Goal: Task Accomplishment & Management: Manage account settings

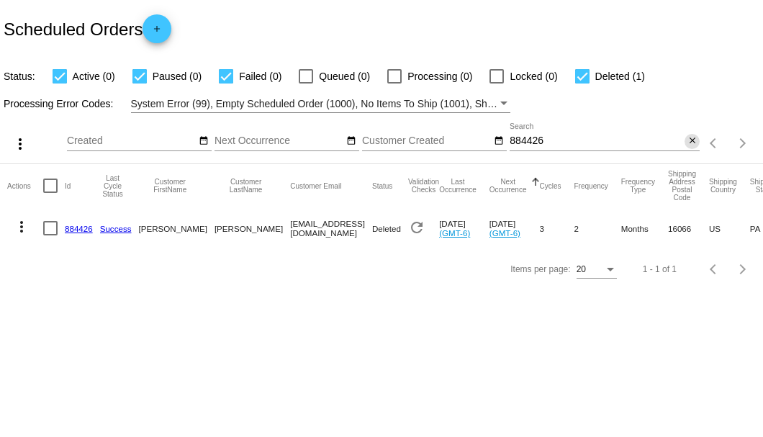
click at [694, 147] on mat-icon "close" at bounding box center [692, 141] width 10 height 12
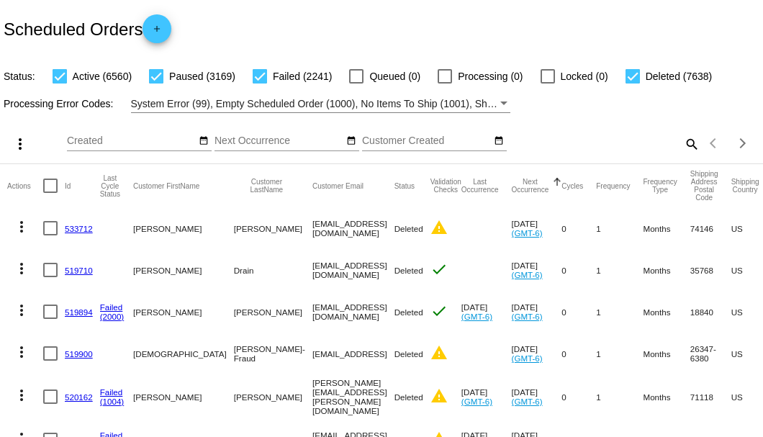
click at [687, 155] on mat-icon "search" at bounding box center [690, 143] width 17 height 22
click at [574, 147] on input "Search" at bounding box center [604, 141] width 190 height 12
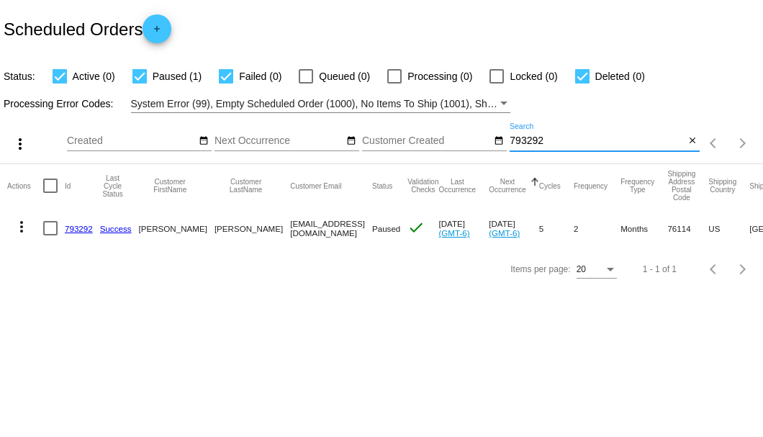
type input "793292"
click at [80, 230] on link "793292" at bounding box center [79, 228] width 28 height 9
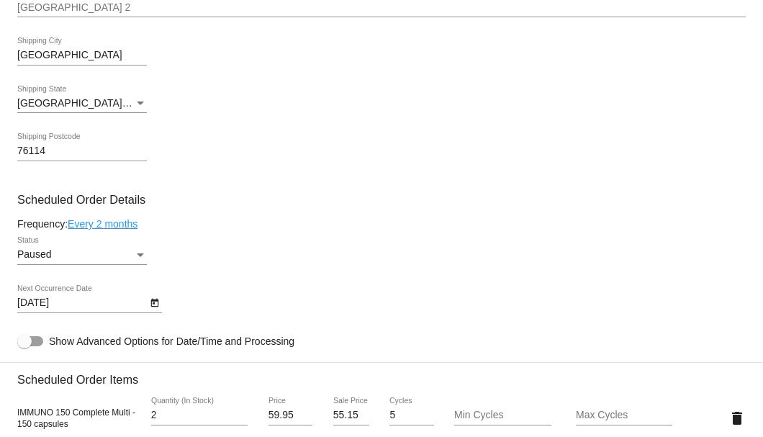
scroll to position [767, 0]
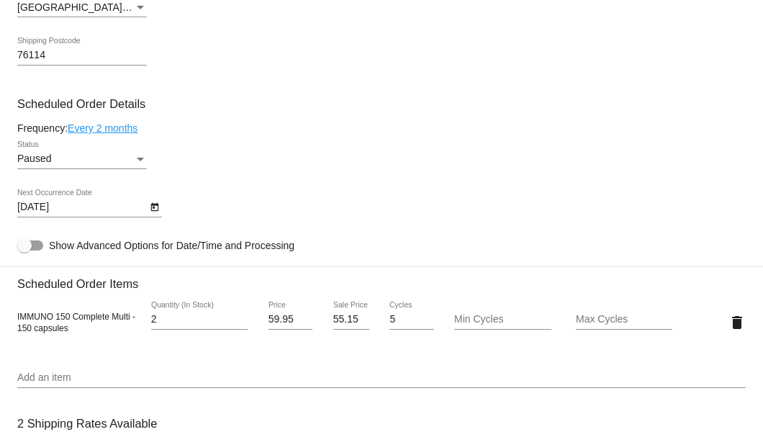
click at [136, 157] on div "Status" at bounding box center [140, 159] width 13 height 12
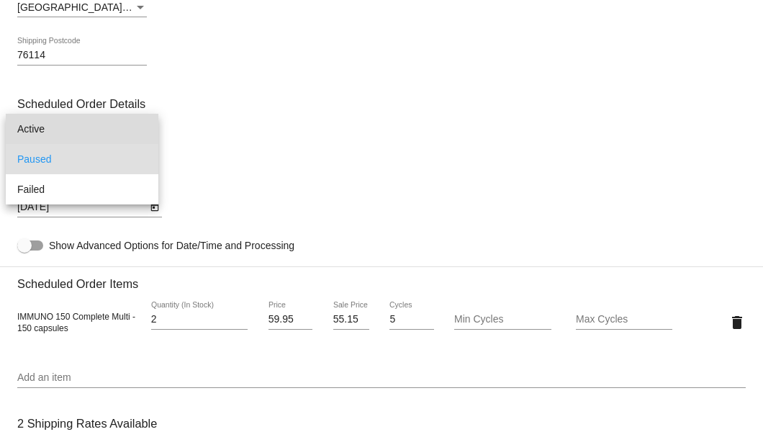
click at [65, 127] on span "Active" at bounding box center [82, 129] width 130 height 30
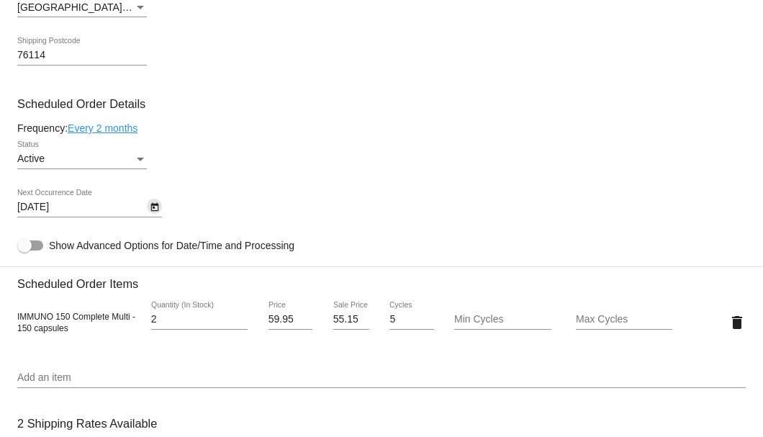
click at [153, 205] on icon "Open calendar" at bounding box center [154, 207] width 8 height 9
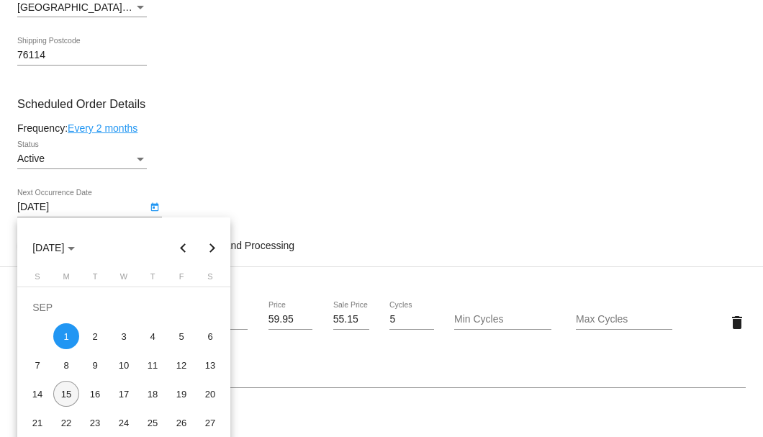
click at [70, 389] on div "15" at bounding box center [66, 394] width 26 height 26
type input "9/15/2025"
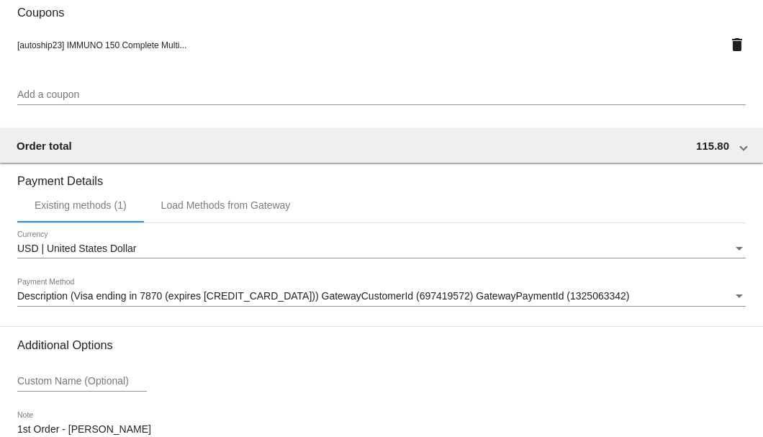
scroll to position [1389, 0]
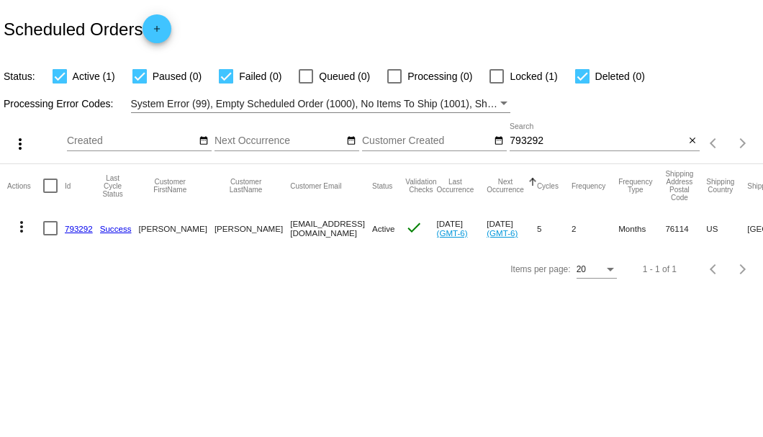
click at [558, 141] on input "793292" at bounding box center [596, 141] width 175 height 12
click at [694, 143] on mat-icon "close" at bounding box center [692, 141] width 10 height 12
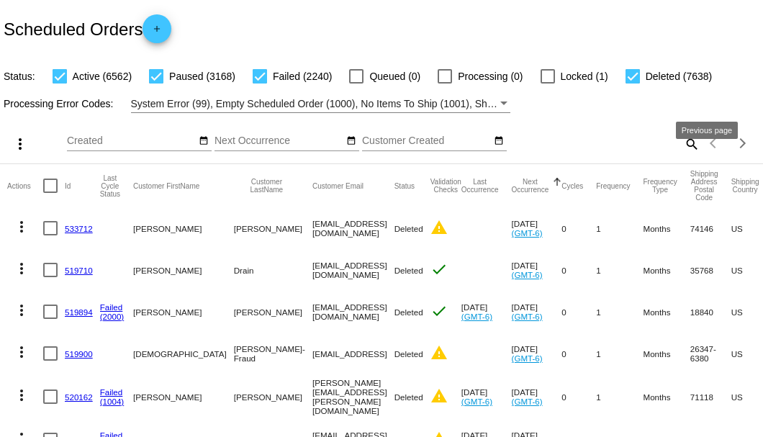
click at [683, 155] on mat-icon "search" at bounding box center [690, 143] width 17 height 22
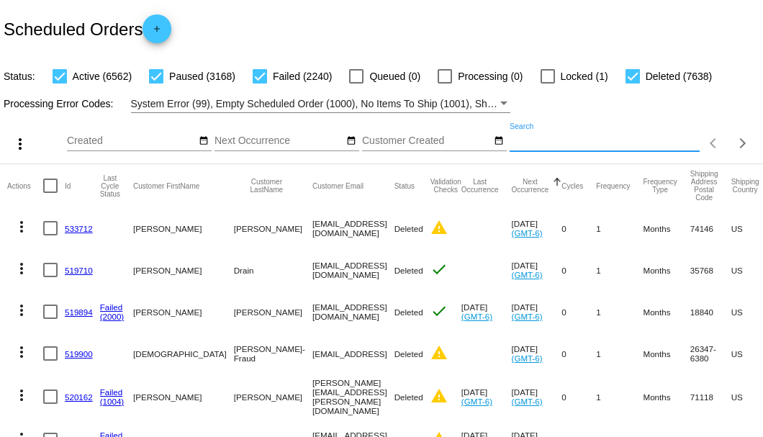
click at [664, 147] on input "Search" at bounding box center [604, 141] width 190 height 12
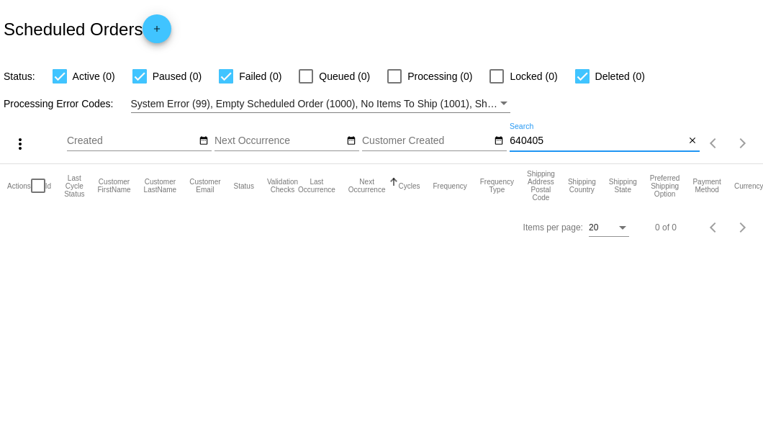
type input "640405"
drag, startPoint x: 564, startPoint y: 144, endPoint x: 486, endPoint y: 144, distance: 77.7
click at [487, 144] on div "more_vert Sep Jan Feb Mar [DATE]" at bounding box center [381, 138] width 763 height 51
click at [695, 141] on mat-icon "close" at bounding box center [692, 141] width 10 height 12
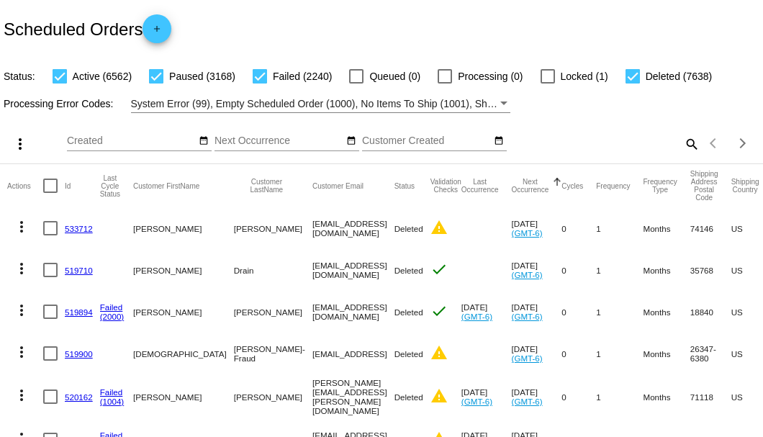
click at [686, 155] on mat-icon "search" at bounding box center [690, 143] width 17 height 22
click at [516, 147] on input "Search" at bounding box center [604, 141] width 190 height 12
paste input "dst.ores@outlook.com"
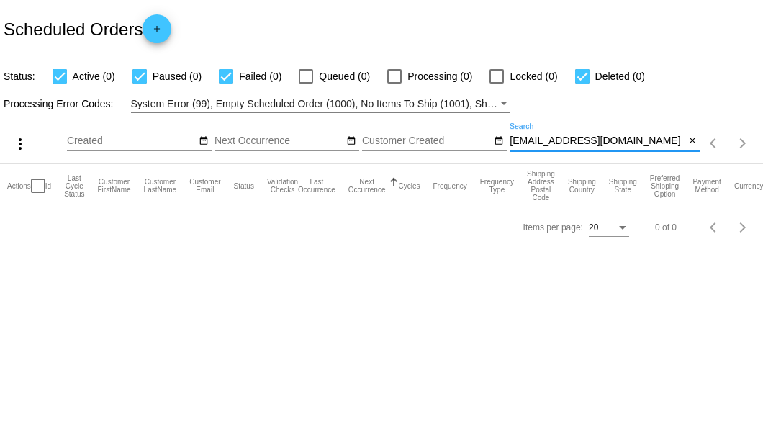
type input "dst.ores@outlook.com"
click at [692, 142] on mat-icon "close" at bounding box center [692, 141] width 10 height 12
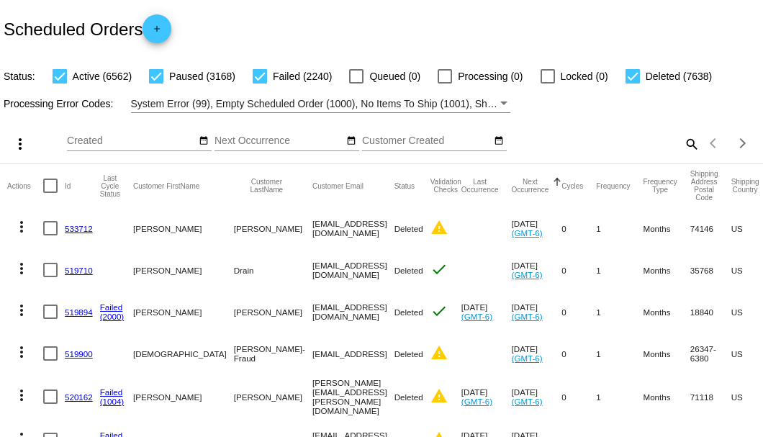
click at [688, 155] on mat-icon "search" at bounding box center [690, 143] width 17 height 22
click at [509, 147] on input "Search" at bounding box center [604, 141] width 190 height 12
type input "793292"
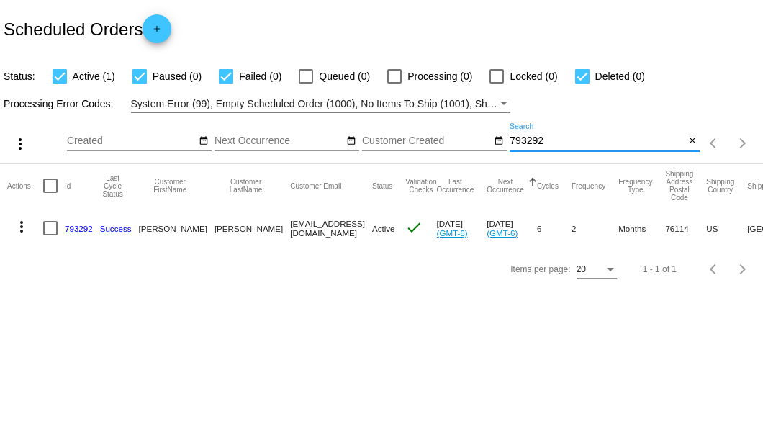
click at [80, 235] on mat-cell "793292" at bounding box center [82, 228] width 35 height 42
click at [80, 232] on link "793292" at bounding box center [79, 228] width 28 height 9
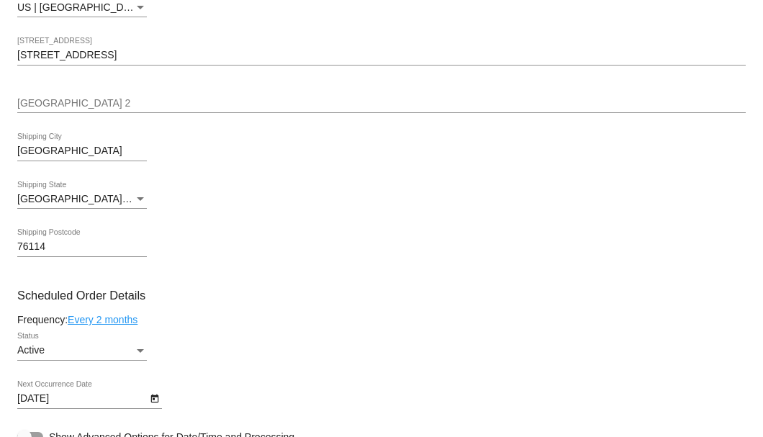
scroll to position [767, 0]
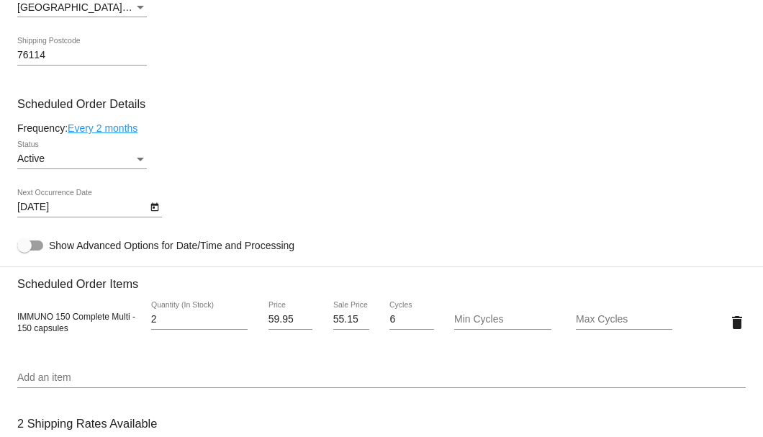
click at [153, 207] on icon "Open calendar" at bounding box center [155, 207] width 10 height 17
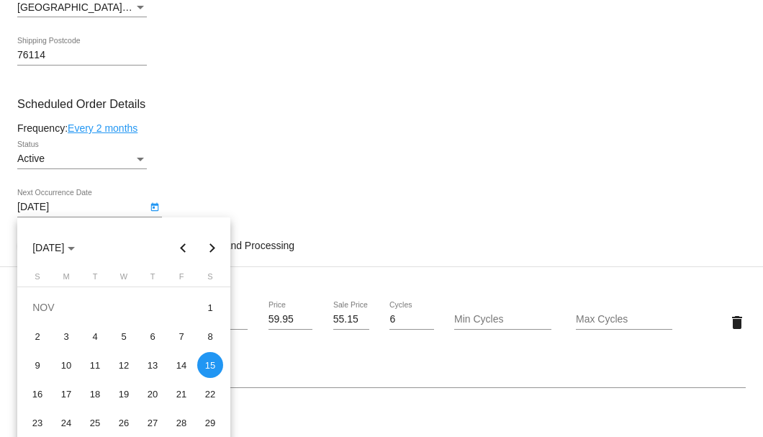
click at [186, 250] on button "Previous month" at bounding box center [183, 247] width 29 height 29
click at [71, 391] on div "15" at bounding box center [66, 394] width 26 height 26
type input "9/15/2025"
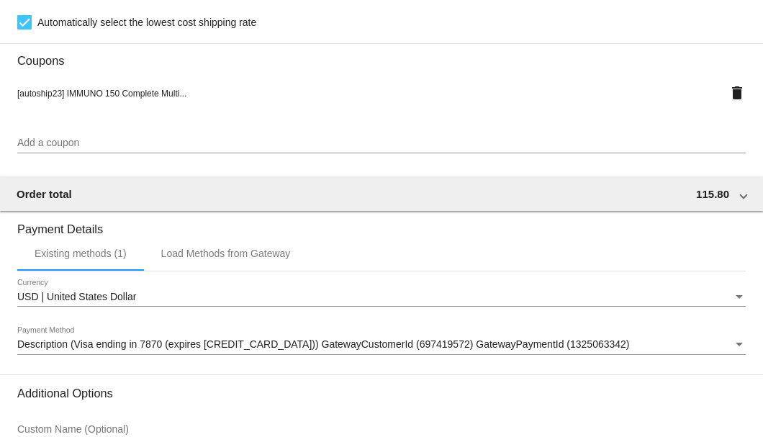
scroll to position [1389, 0]
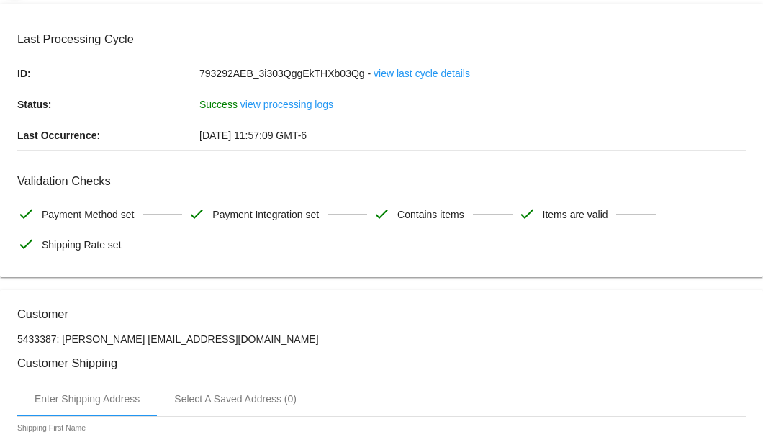
scroll to position [0, 0]
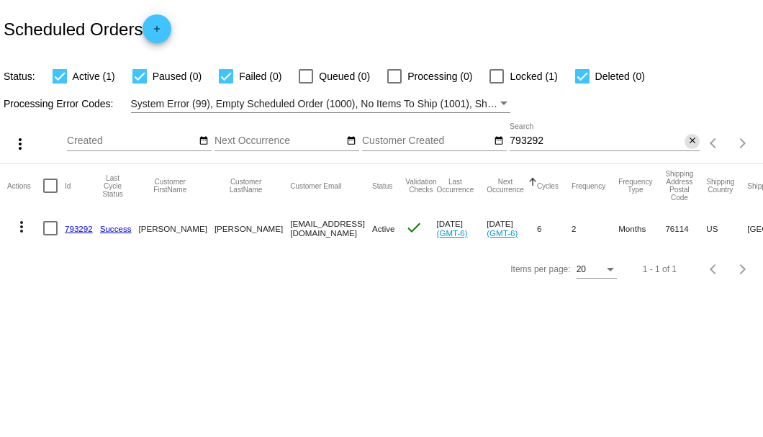
click at [692, 145] on mat-icon "close" at bounding box center [692, 141] width 10 height 12
click at [692, 145] on mat-icon "search" at bounding box center [690, 143] width 17 height 22
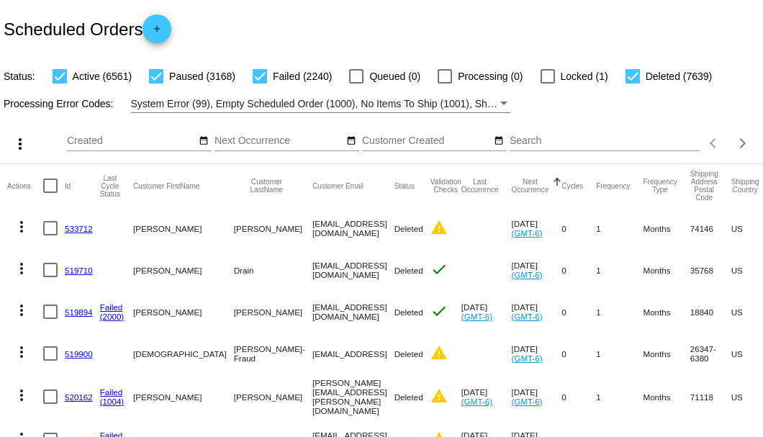
click at [561, 147] on input "Search" at bounding box center [604, 141] width 190 height 12
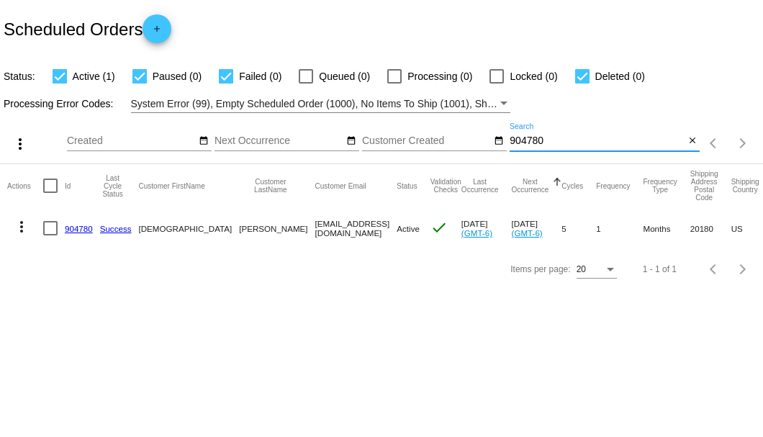
type input "904780"
click at [71, 227] on link "904780" at bounding box center [79, 228] width 28 height 9
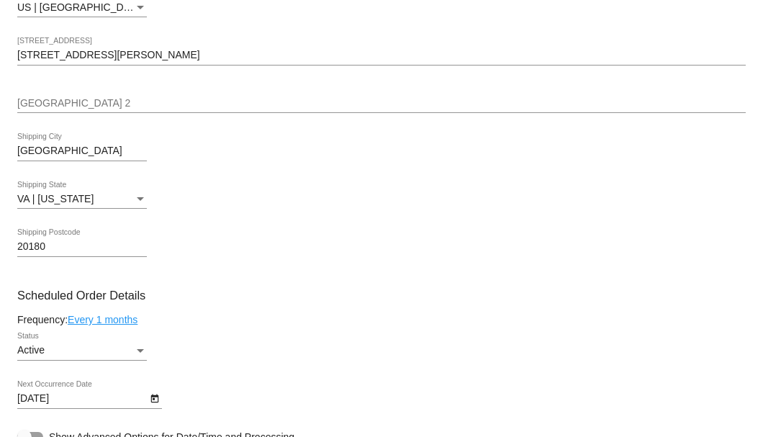
scroll to position [720, 0]
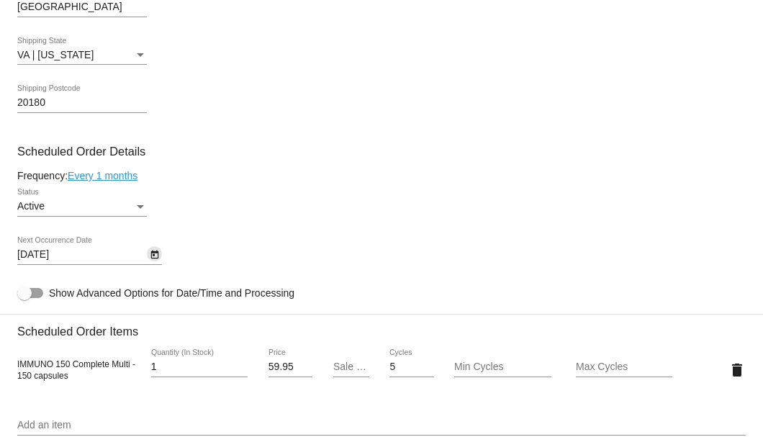
click at [157, 255] on icon "Open calendar" at bounding box center [155, 254] width 10 height 17
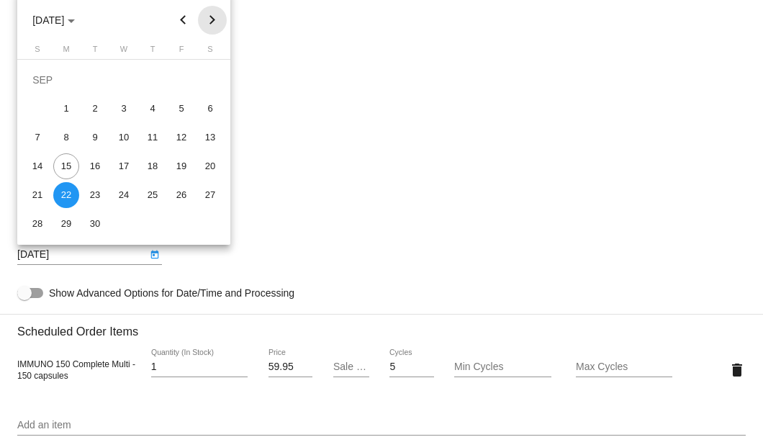
click at [213, 20] on button "Next month" at bounding box center [212, 20] width 29 height 29
click at [122, 168] on div "22" at bounding box center [124, 166] width 26 height 26
type input "10/22/2025"
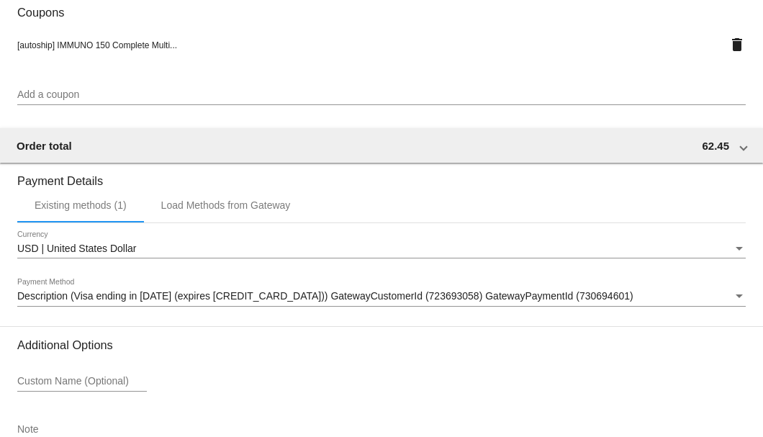
scroll to position [1389, 0]
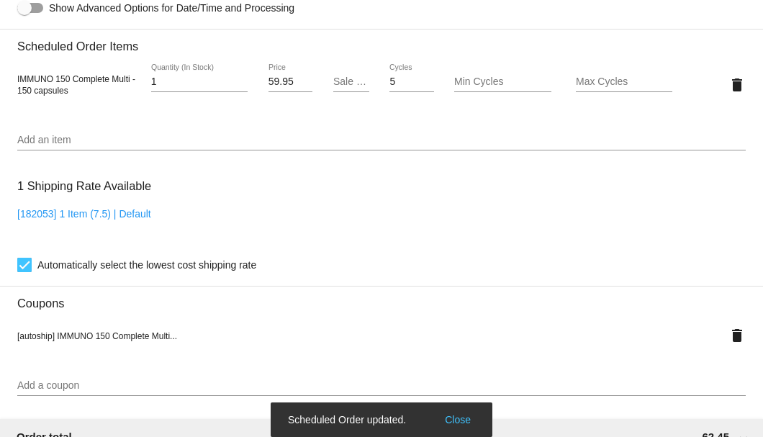
scroll to position [813, 0]
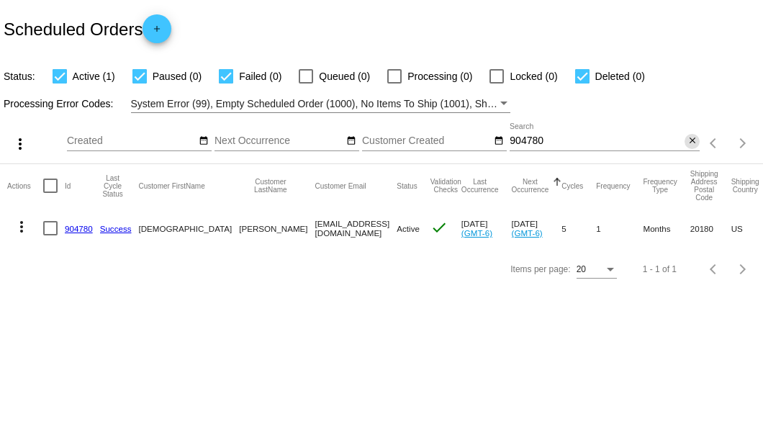
click at [692, 138] on mat-icon "close" at bounding box center [692, 141] width 10 height 12
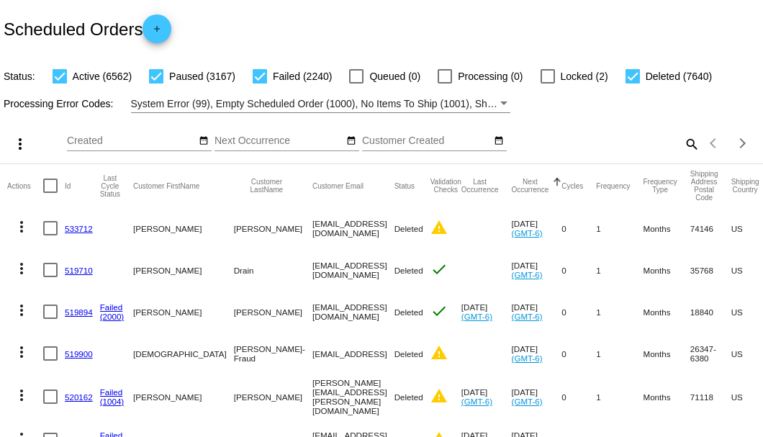
click at [689, 155] on mat-icon "search" at bounding box center [690, 143] width 17 height 22
click at [558, 147] on input "Search" at bounding box center [604, 141] width 190 height 12
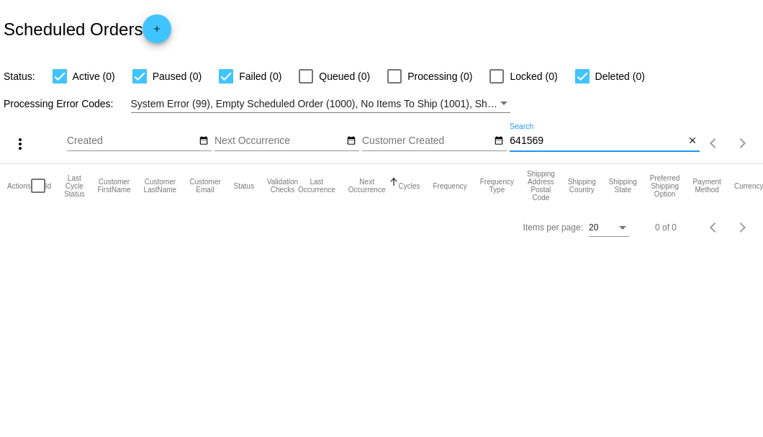
type input "641569"
click at [691, 140] on mat-icon "close" at bounding box center [692, 141] width 10 height 12
click at [691, 140] on mat-icon "search" at bounding box center [690, 143] width 17 height 22
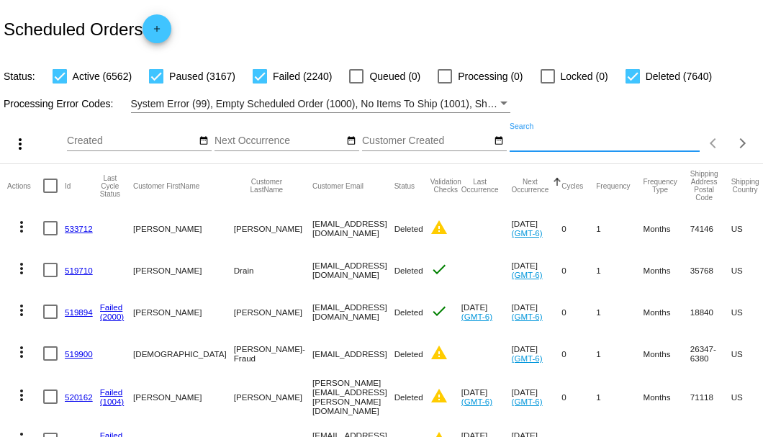
click at [518, 147] on input "Search" at bounding box center [604, 141] width 190 height 12
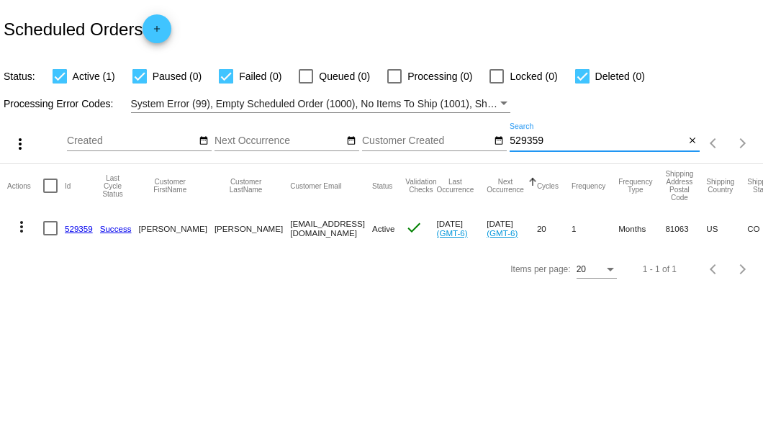
type input "529359"
click at [73, 226] on link "529359" at bounding box center [79, 228] width 28 height 9
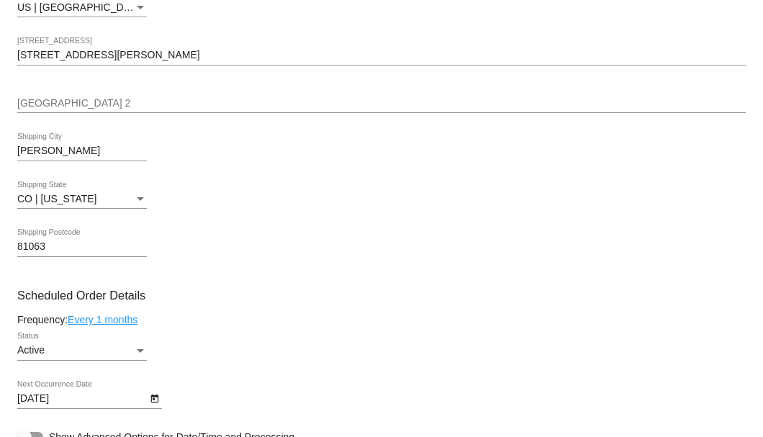
scroll to position [767, 0]
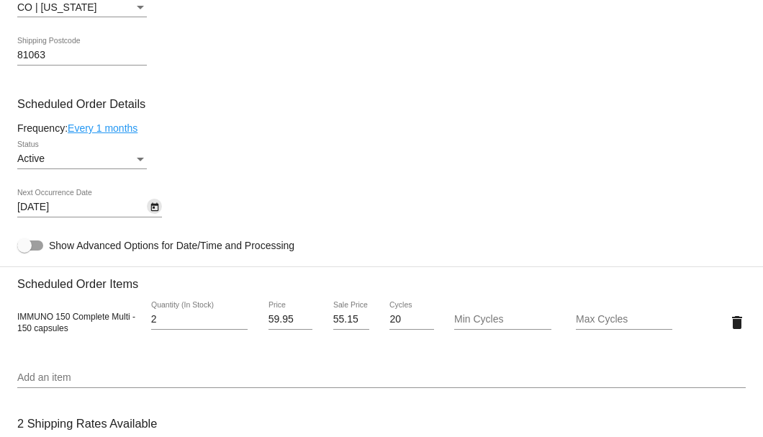
click at [155, 208] on icon "Open calendar" at bounding box center [155, 207] width 10 height 17
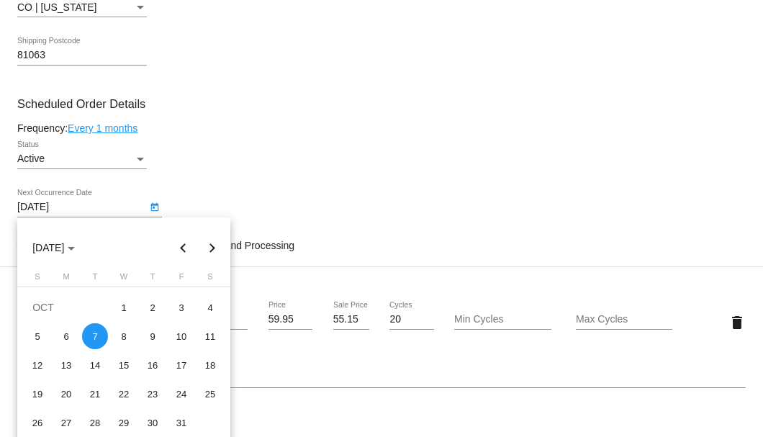
click at [211, 245] on button "Next month" at bounding box center [212, 247] width 29 height 29
click at [182, 337] on div "7" at bounding box center [181, 336] width 26 height 26
type input "[DATE]"
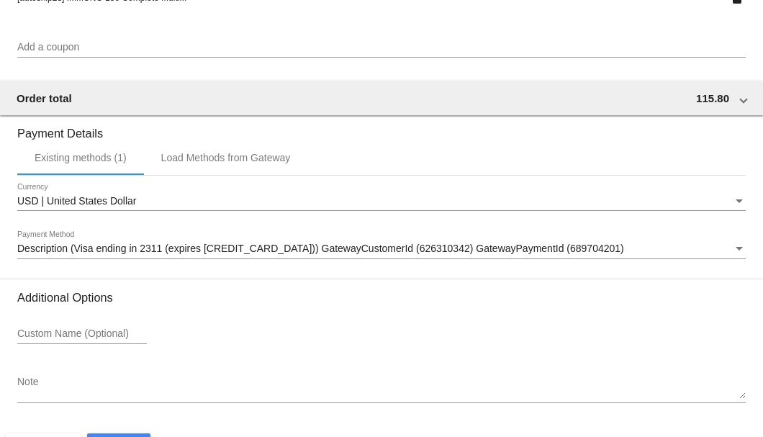
scroll to position [1389, 0]
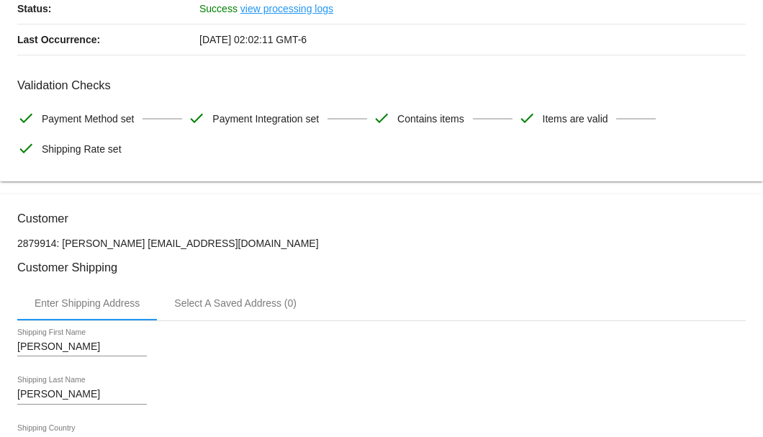
scroll to position [0, 0]
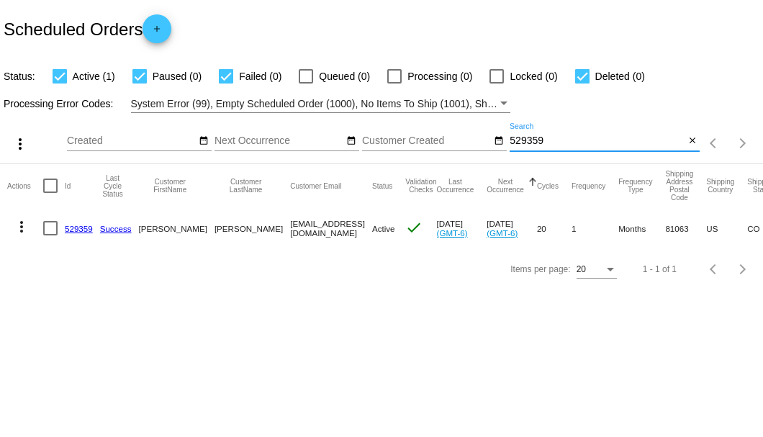
click at [560, 141] on input "529359" at bounding box center [596, 141] width 175 height 12
type input "637350"
click at [76, 229] on link "637350" at bounding box center [79, 228] width 28 height 9
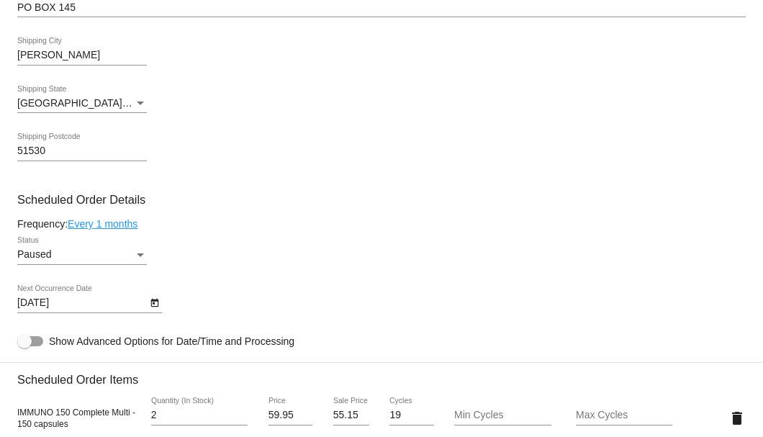
scroll to position [720, 0]
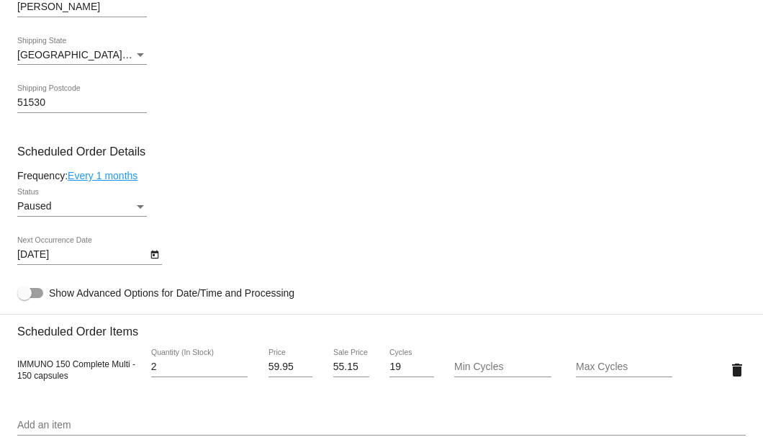
click at [137, 206] on div "Status" at bounding box center [140, 207] width 7 height 4
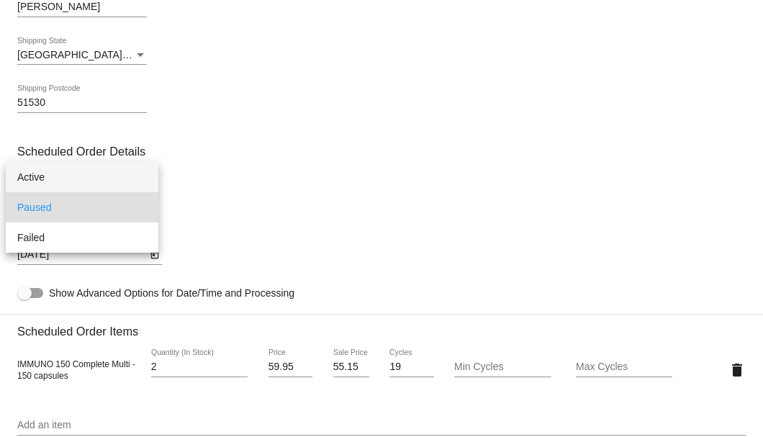
click at [43, 180] on span "Active" at bounding box center [82, 177] width 130 height 30
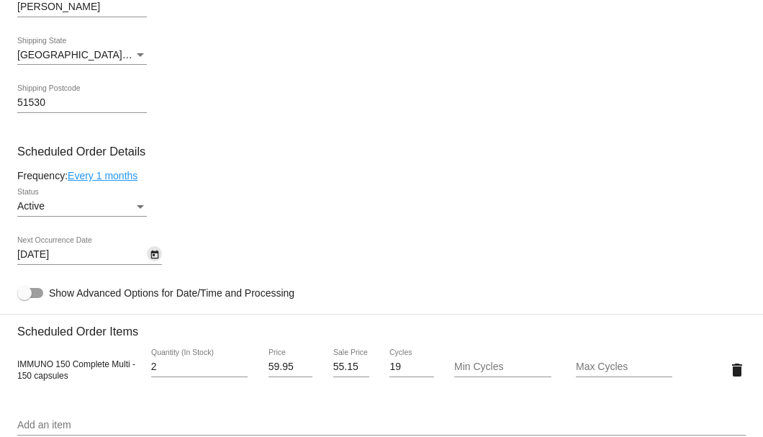
click at [156, 256] on icon "Open calendar" at bounding box center [155, 254] width 10 height 17
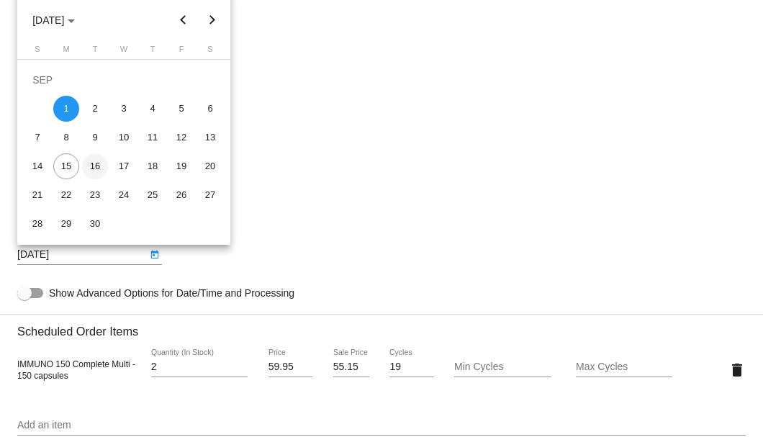
click at [96, 166] on div "16" at bounding box center [95, 166] width 26 height 26
type input "9/16/2025"
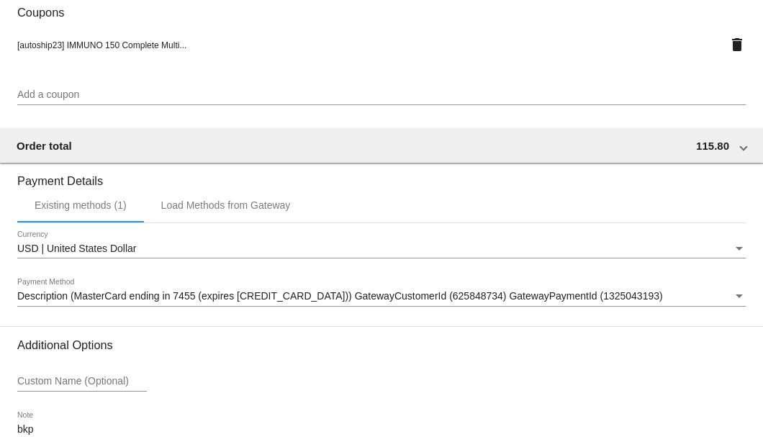
scroll to position [1389, 0]
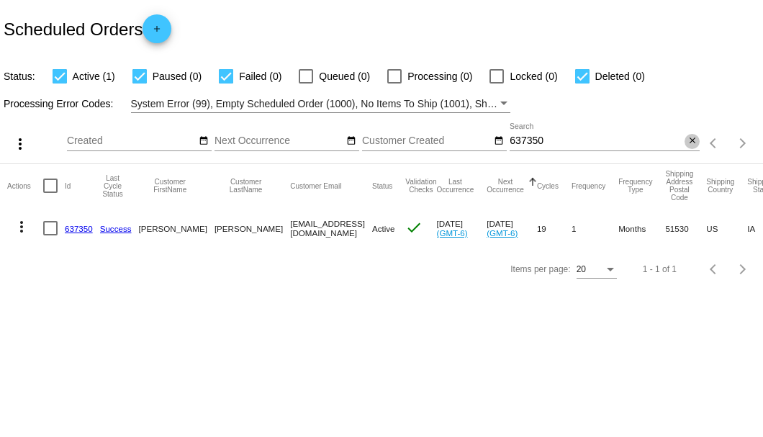
click at [694, 139] on mat-icon "close" at bounding box center [692, 141] width 10 height 12
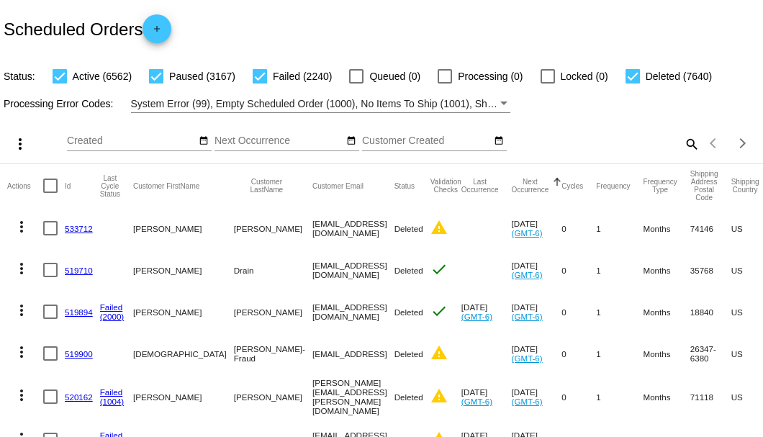
click at [684, 155] on mat-icon "search" at bounding box center [690, 143] width 17 height 22
click at [579, 147] on input "Search" at bounding box center [604, 141] width 190 height 12
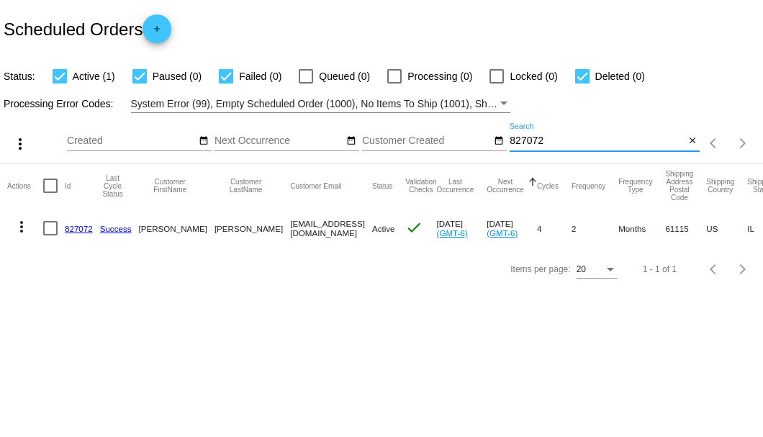
type input "827072"
click at [85, 227] on link "827072" at bounding box center [79, 228] width 28 height 9
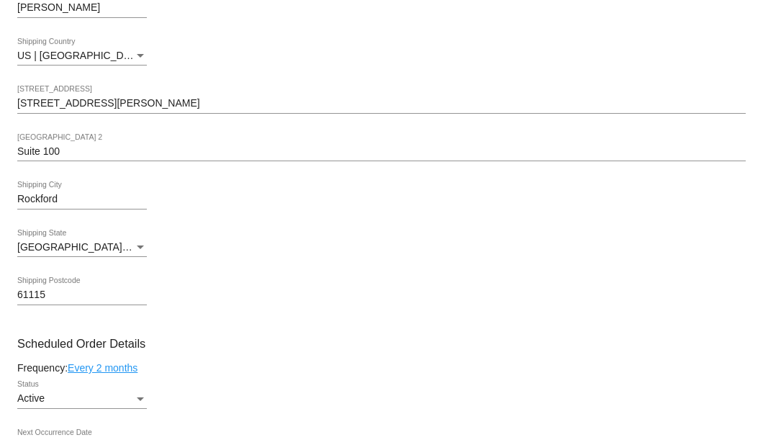
scroll to position [623, 0]
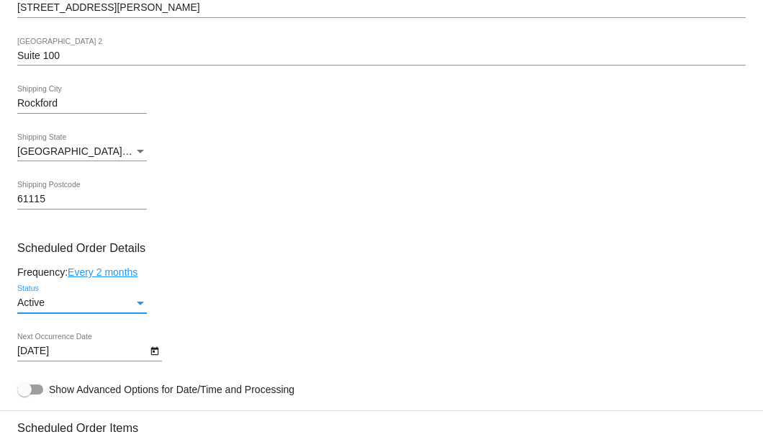
click at [138, 304] on div "Status" at bounding box center [140, 304] width 7 height 4
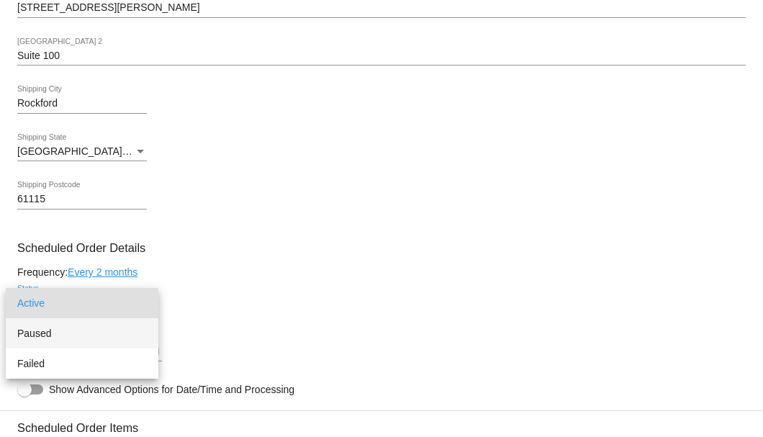
click at [43, 335] on span "Paused" at bounding box center [82, 333] width 130 height 30
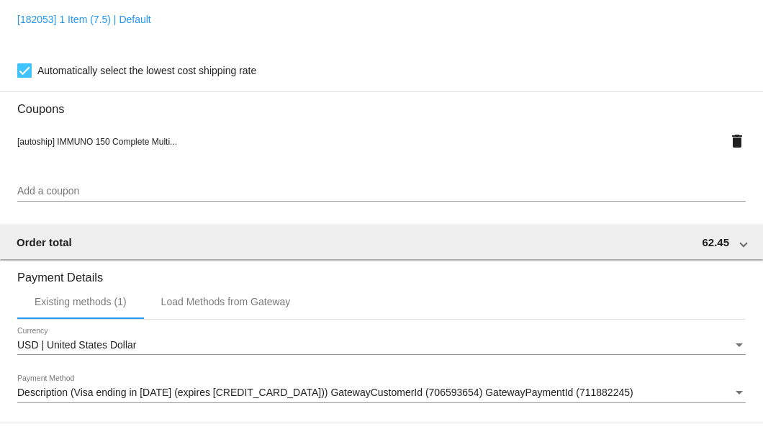
scroll to position [1389, 0]
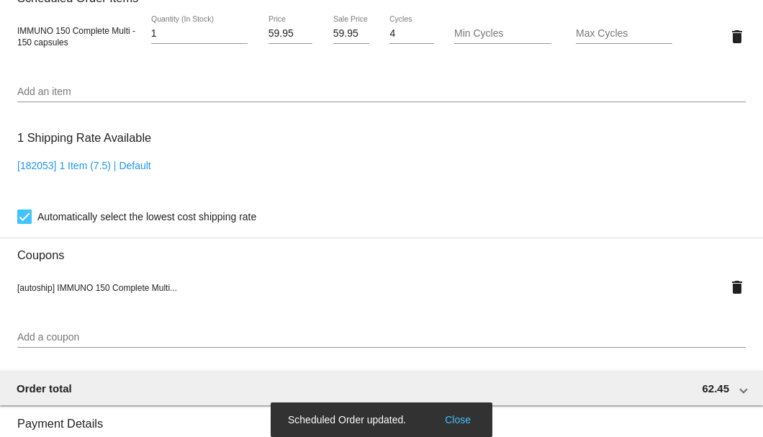
scroll to position [1005, 0]
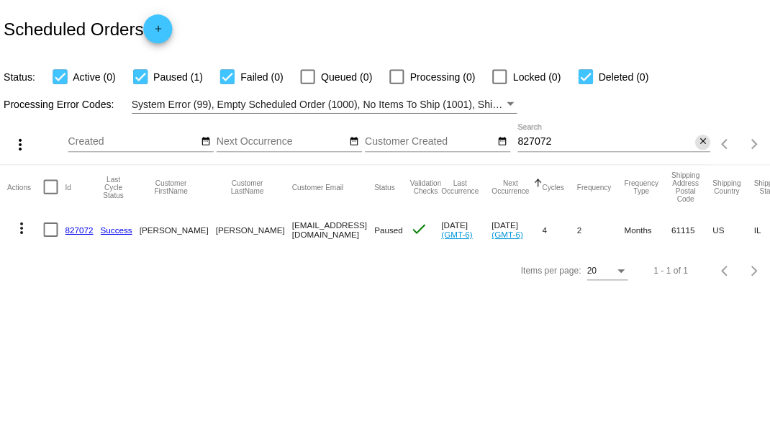
click at [694, 140] on mat-icon "close" at bounding box center [699, 141] width 10 height 12
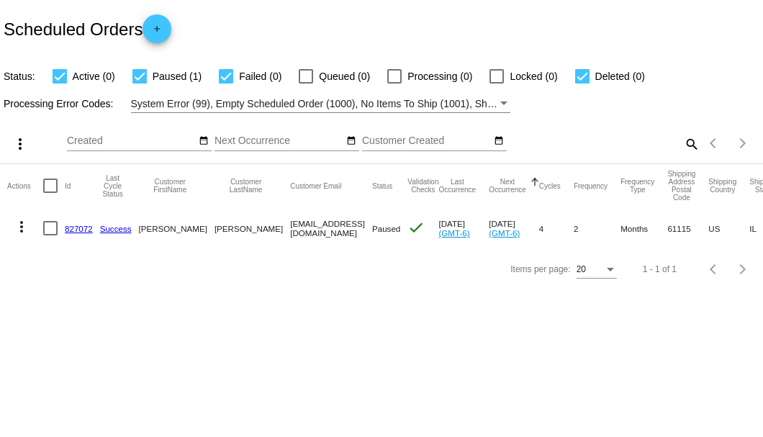
click at [690, 140] on mat-icon "search" at bounding box center [690, 143] width 17 height 22
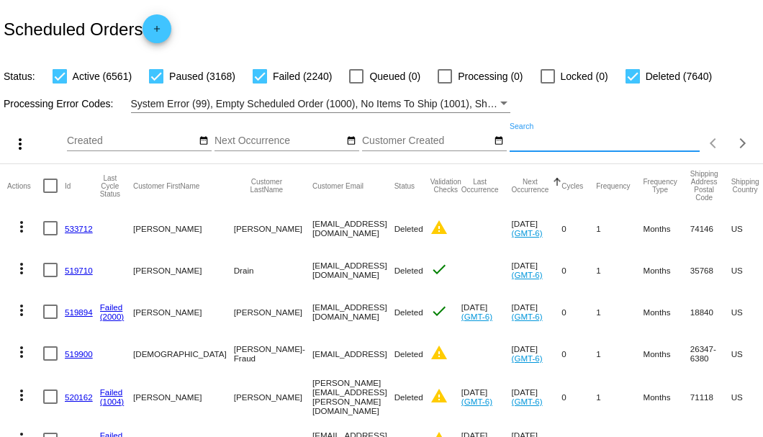
click at [523, 147] on input "Search" at bounding box center [604, 141] width 190 height 12
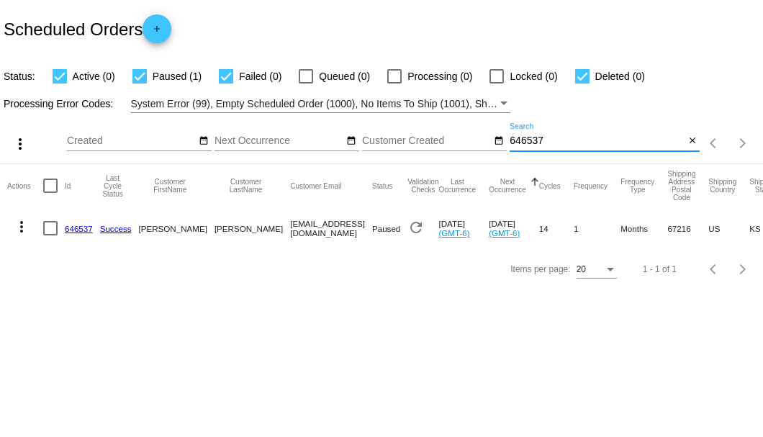
type input "646537"
click at [75, 224] on link "646537" at bounding box center [79, 228] width 28 height 9
click at [78, 225] on link "646537" at bounding box center [79, 228] width 28 height 9
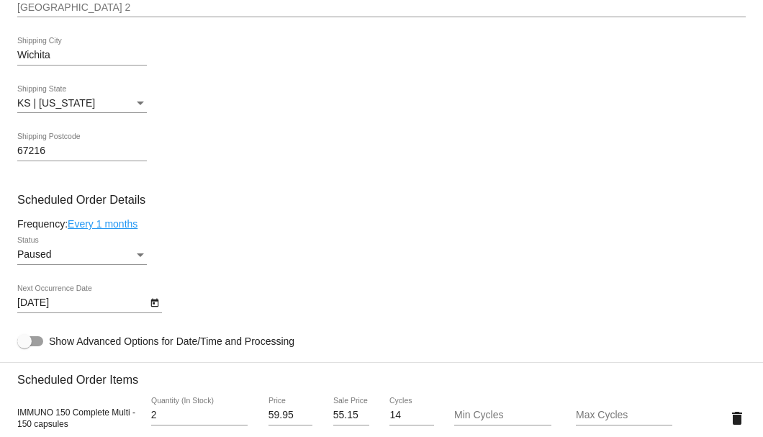
scroll to position [720, 0]
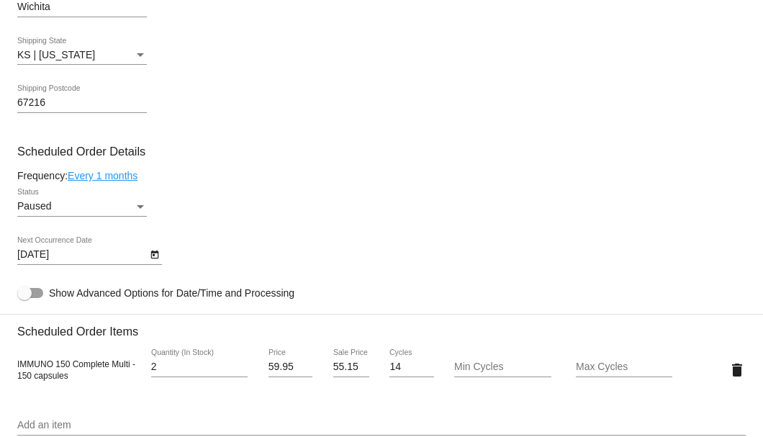
click at [120, 212] on div "Paused" at bounding box center [75, 207] width 117 height 12
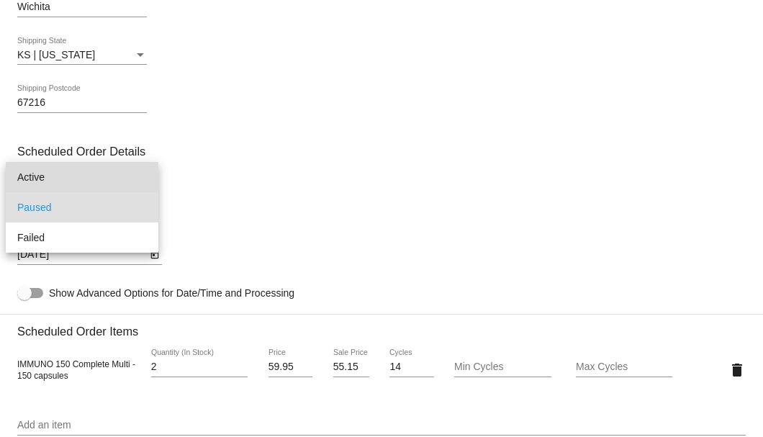
click at [45, 180] on span "Active" at bounding box center [82, 177] width 130 height 30
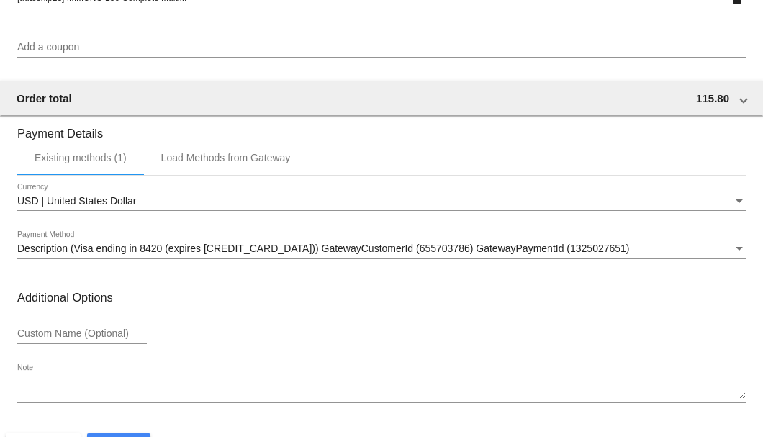
scroll to position [1389, 0]
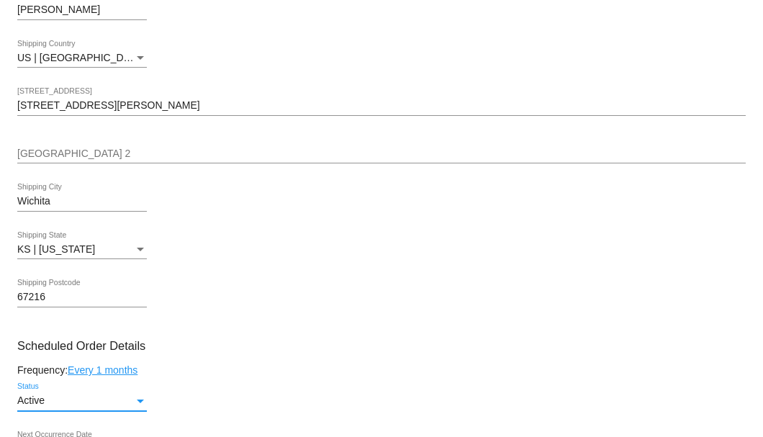
scroll to position [717, 0]
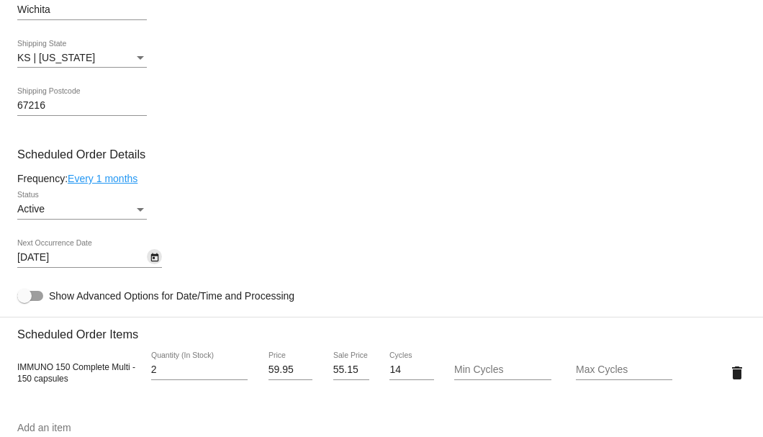
click at [155, 259] on icon "Open calendar" at bounding box center [155, 257] width 10 height 17
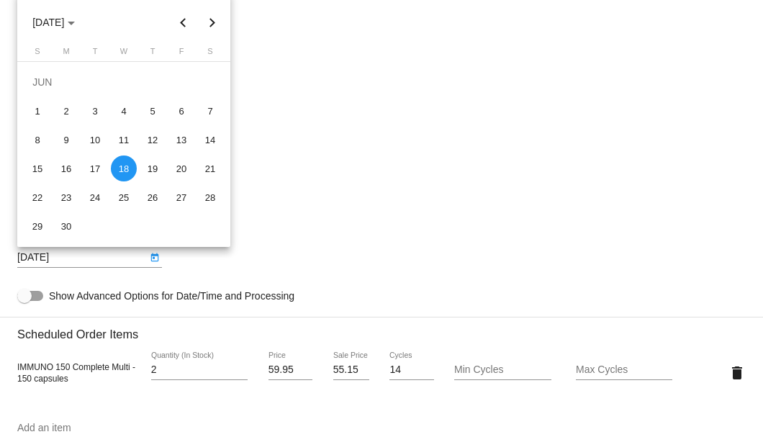
drag, startPoint x: 304, startPoint y: 289, endPoint x: 302, endPoint y: 194, distance: 95.7
click at [304, 194] on div at bounding box center [381, 218] width 763 height 437
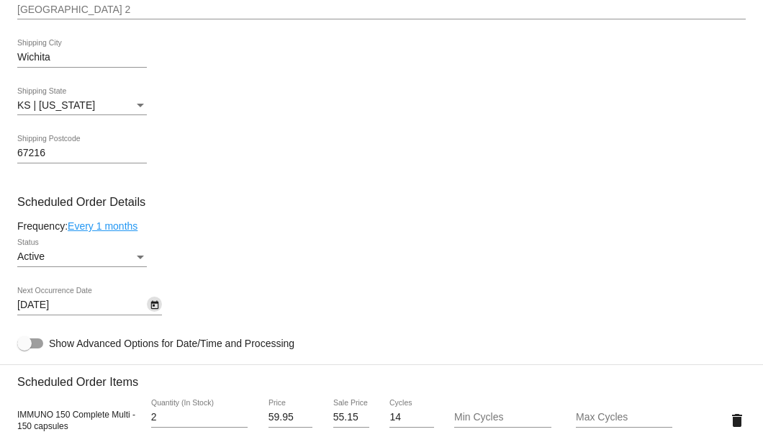
scroll to position [765, 0]
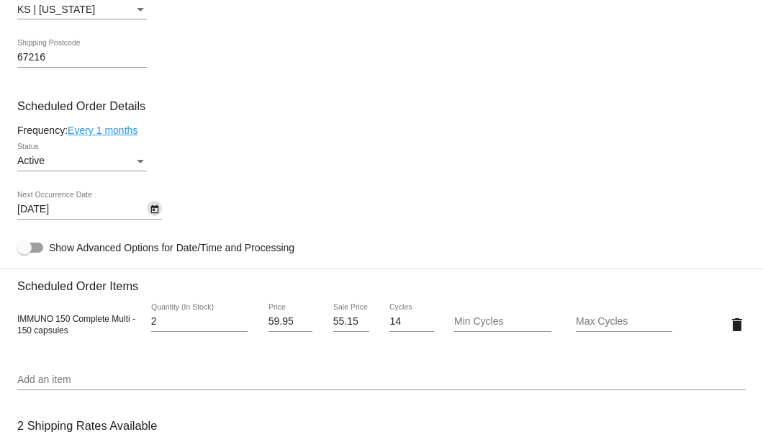
click at [157, 212] on icon "Open calendar" at bounding box center [155, 209] width 10 height 17
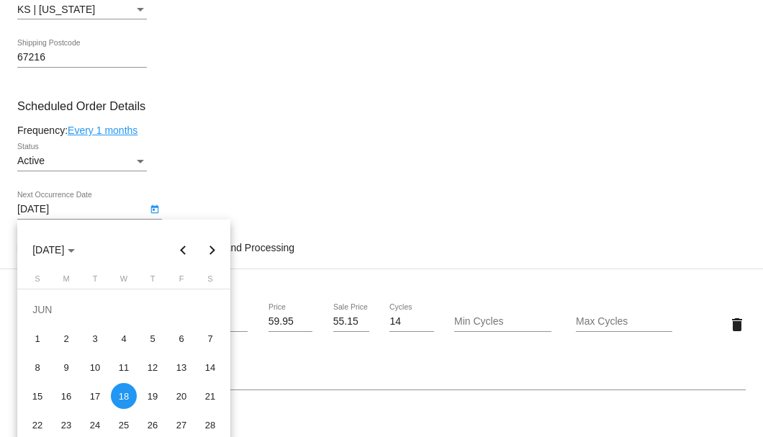
click at [214, 250] on button "Next month" at bounding box center [212, 249] width 29 height 29
click at [94, 400] on div "16" at bounding box center [95, 396] width 26 height 26
type input "9/16/2025"
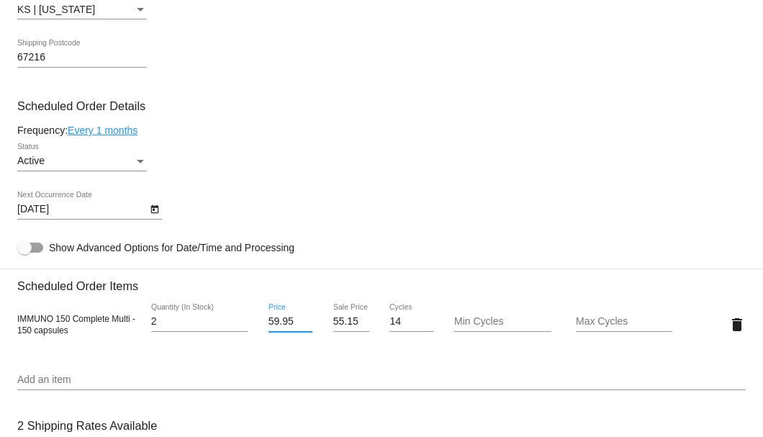
click at [292, 318] on input "59.95" at bounding box center [290, 322] width 44 height 12
type input "59.96"
click at [361, 318] on input "56" at bounding box center [351, 322] width 36 height 12
type input "5"
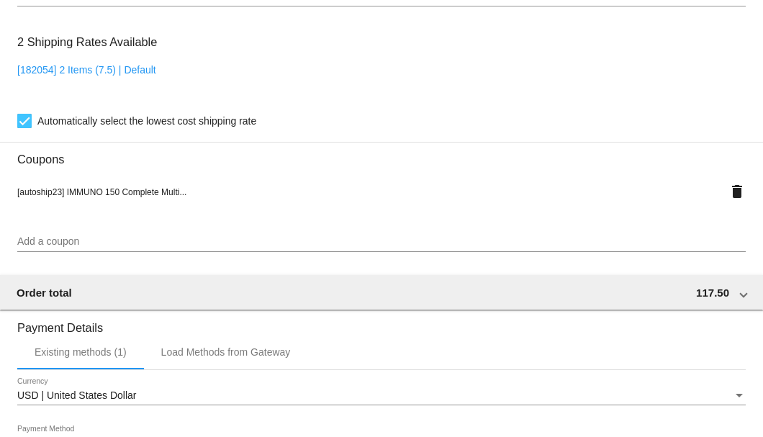
scroll to position [1389, 0]
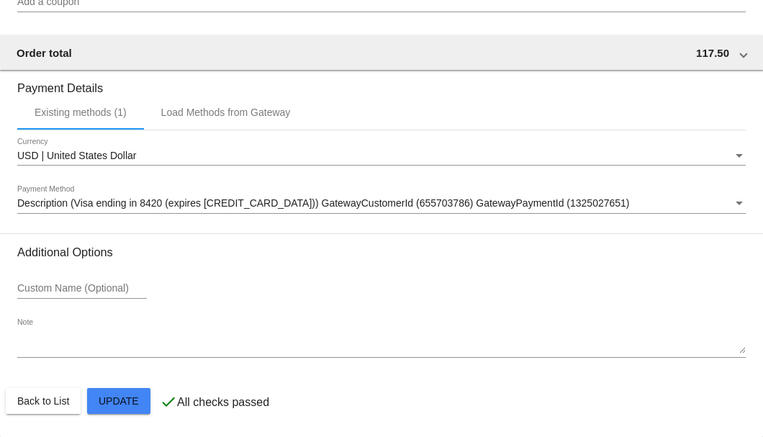
type input "59.96"
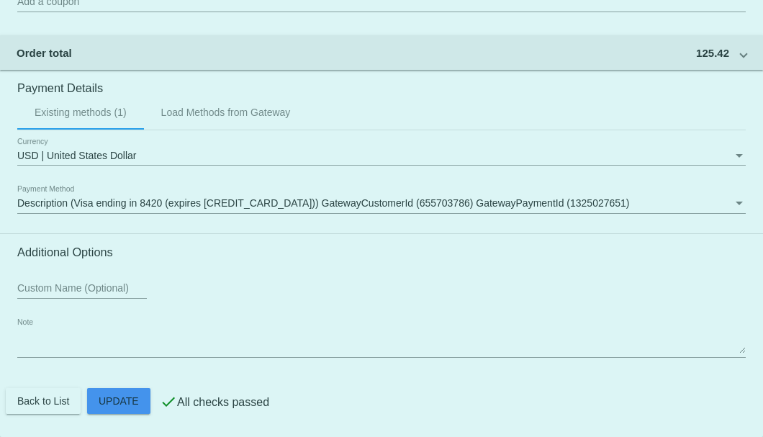
scroll to position [0, 0]
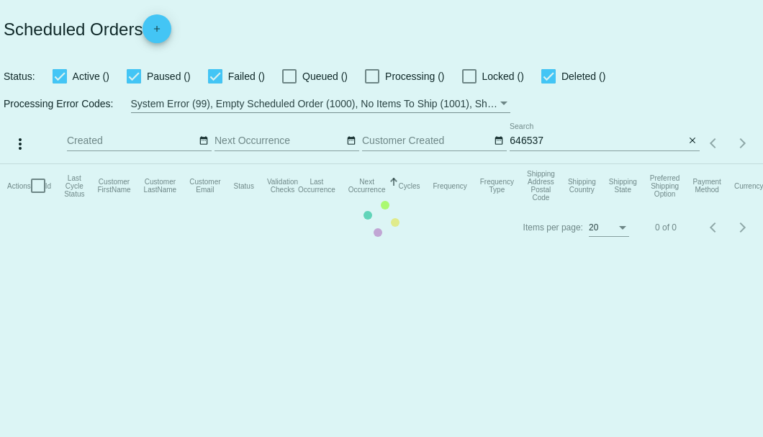
click at [691, 138] on app-dashboard-scheduled-orders "Scheduled Orders add Status: Active () Paused () Failed () Queued () Processing…" at bounding box center [381, 124] width 763 height 248
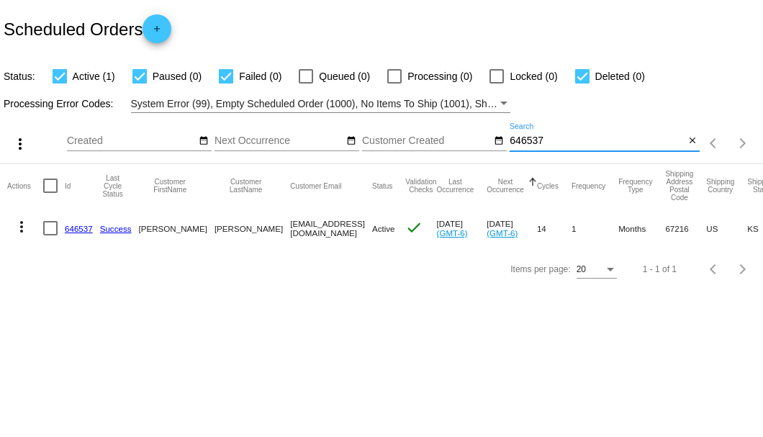
click at [550, 140] on input "646537" at bounding box center [596, 141] width 175 height 12
type input "934894"
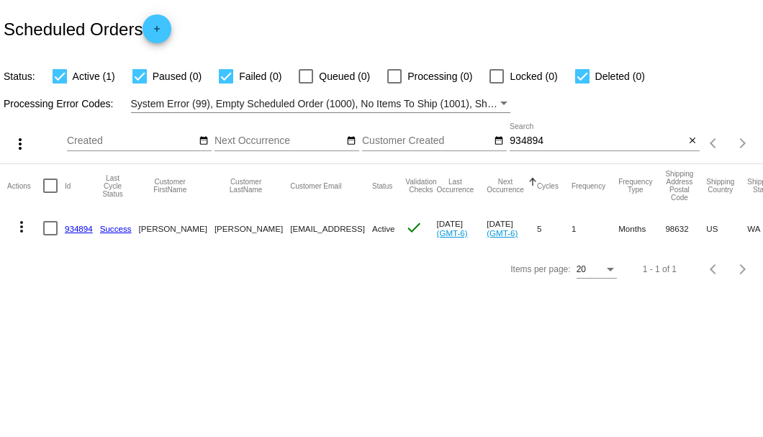
click at [80, 227] on link "934894" at bounding box center [79, 228] width 28 height 9
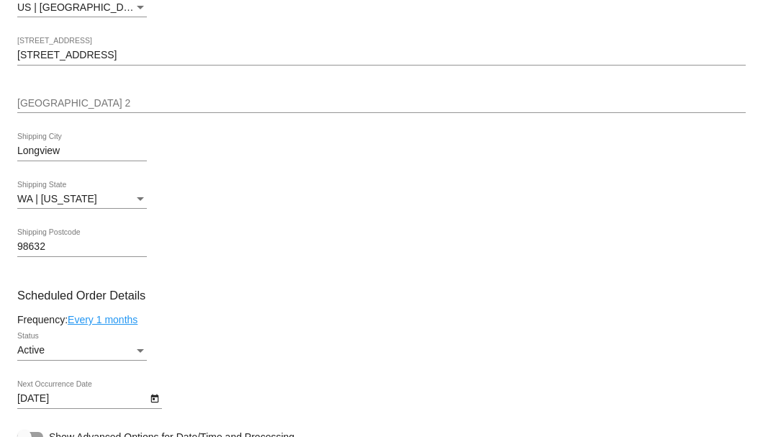
scroll to position [671, 0]
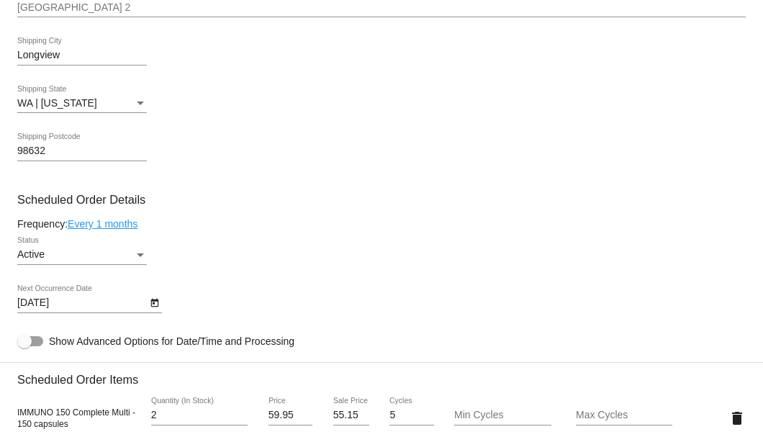
click at [142, 253] on div "Status" at bounding box center [140, 255] width 7 height 4
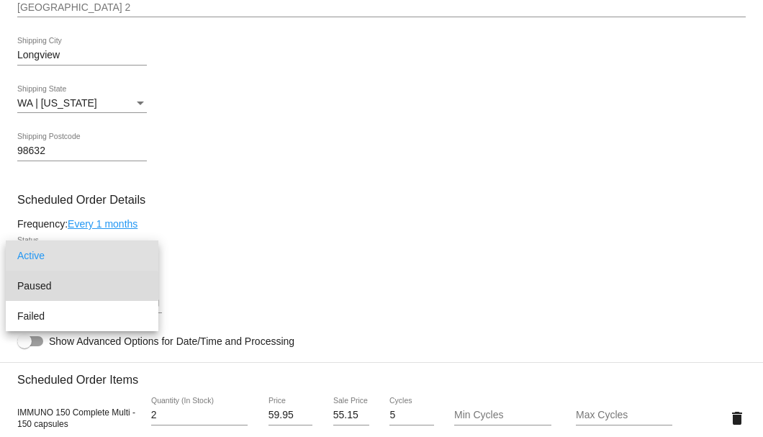
click at [36, 285] on span "Paused" at bounding box center [82, 286] width 130 height 30
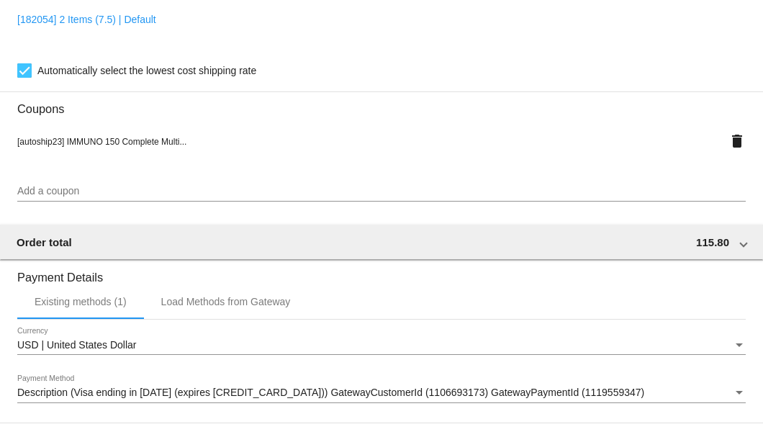
scroll to position [1389, 0]
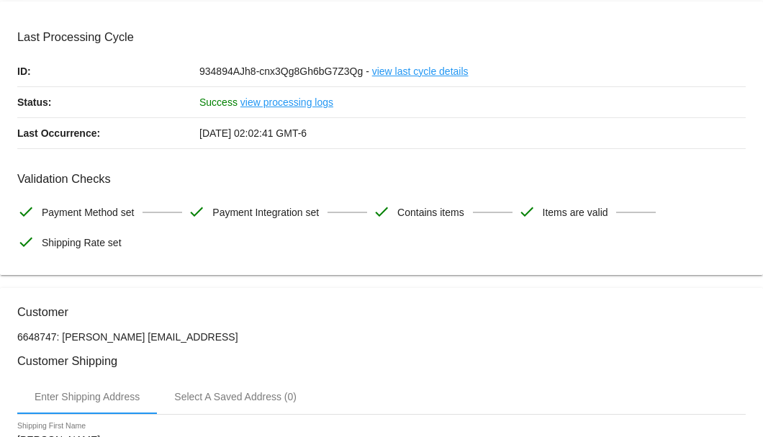
scroll to position [0, 0]
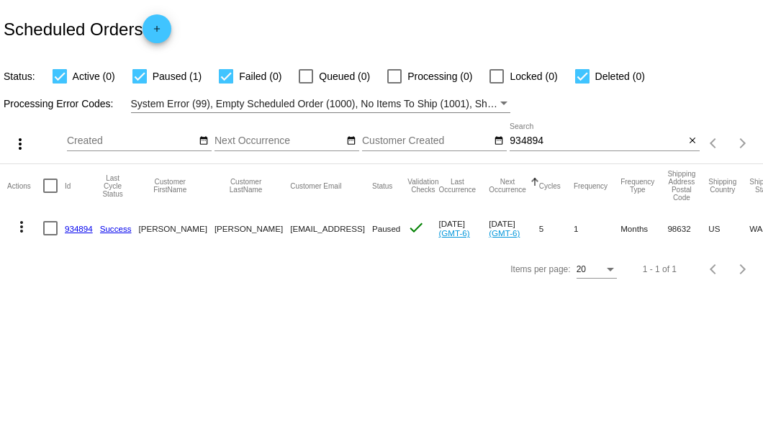
click at [553, 135] on input "934894" at bounding box center [596, 141] width 175 height 12
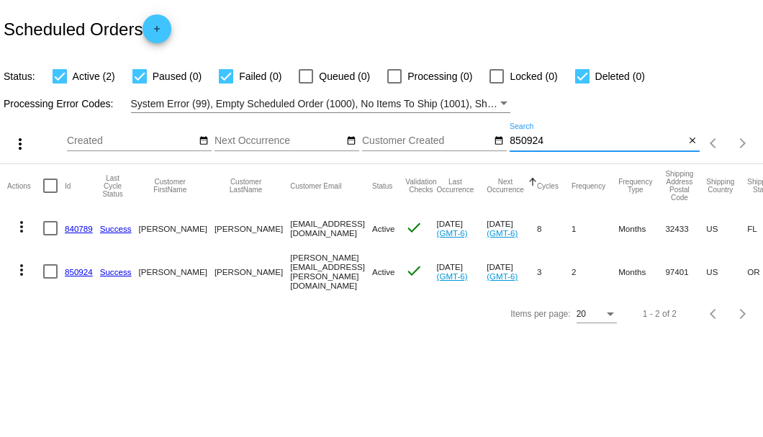
type input "850924"
click at [81, 268] on link "850924" at bounding box center [79, 271] width 28 height 9
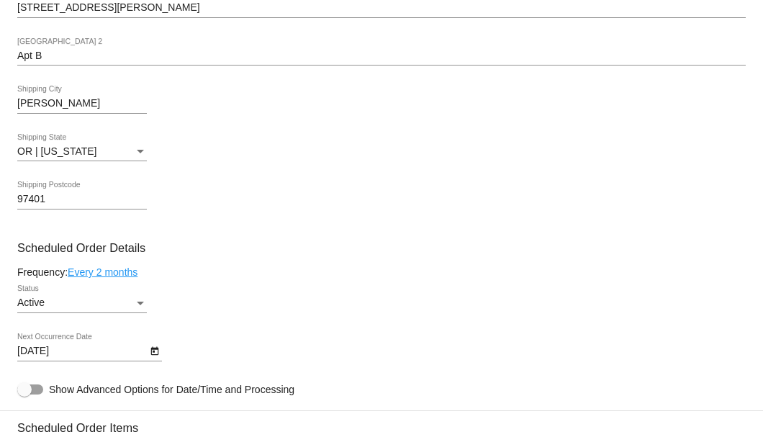
scroll to position [671, 0]
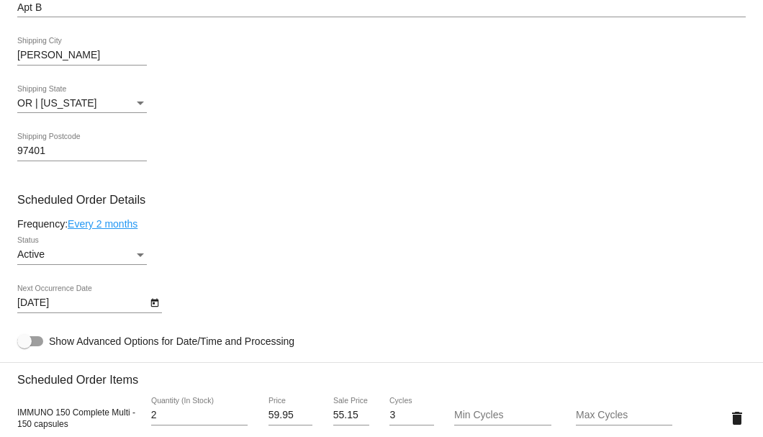
click at [101, 262] on div "Active Status" at bounding box center [82, 251] width 130 height 28
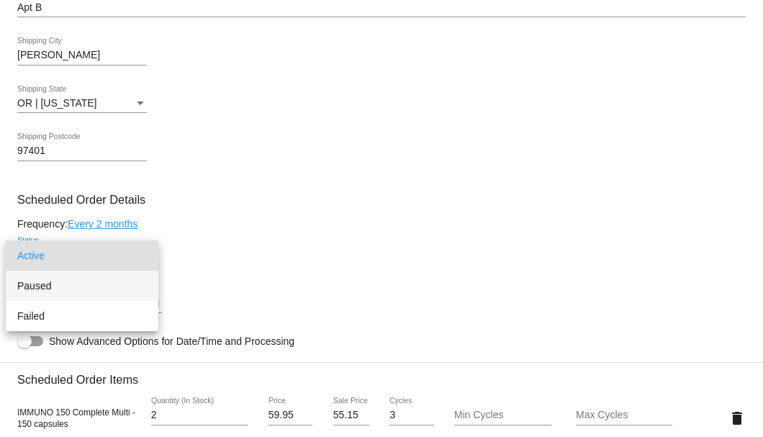
click at [57, 286] on span "Paused" at bounding box center [82, 286] width 130 height 30
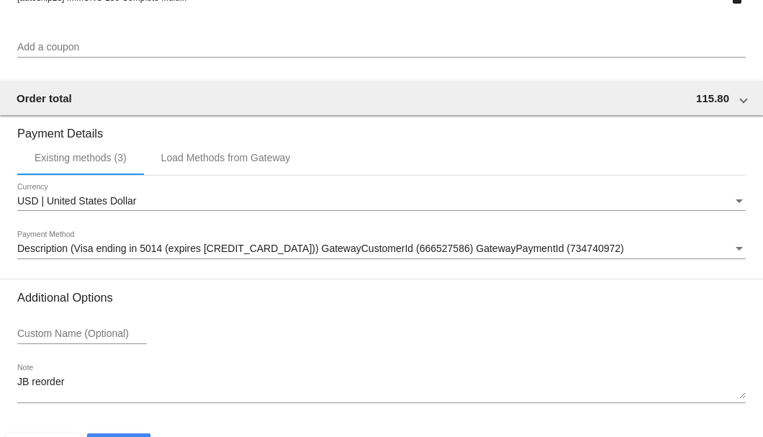
scroll to position [1389, 0]
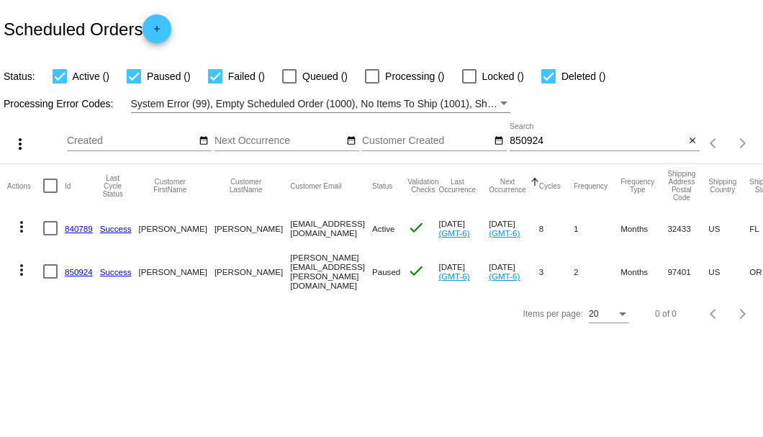
click at [563, 140] on input "850924" at bounding box center [596, 141] width 175 height 12
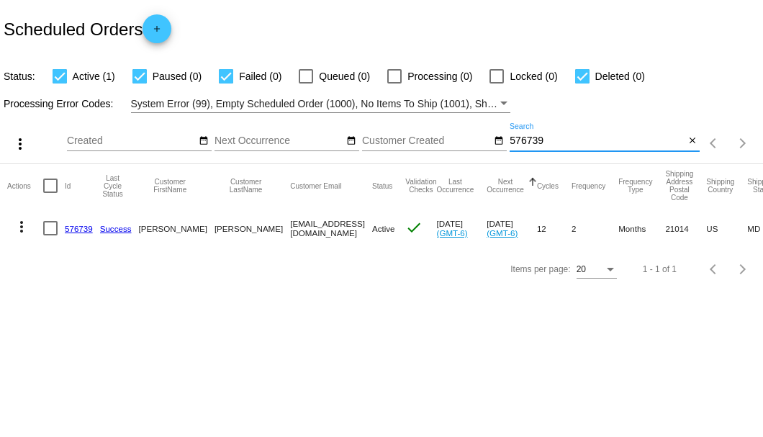
type input "576739"
click at [80, 229] on link "576739" at bounding box center [79, 228] width 28 height 9
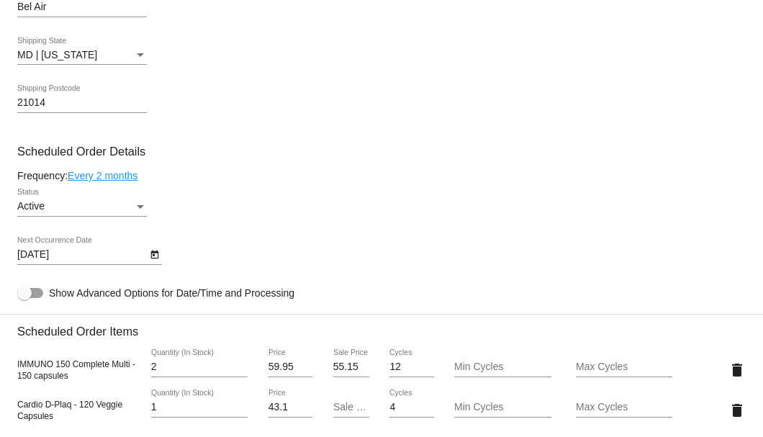
scroll to position [815, 0]
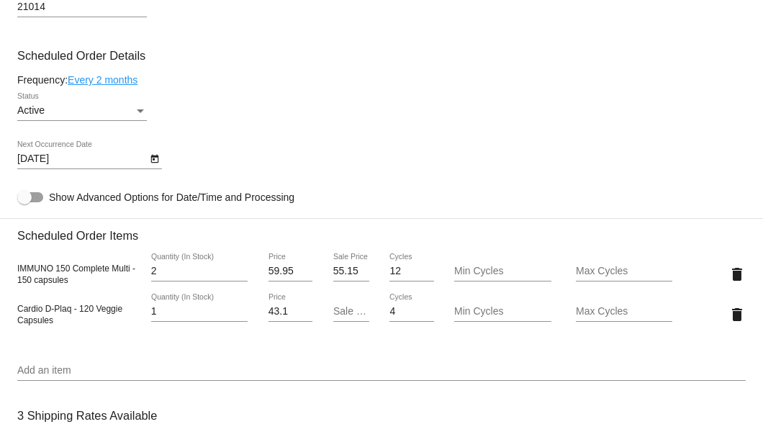
click at [241, 317] on input "1" at bounding box center [199, 312] width 96 height 12
type input "0"
click at [730, 317] on mat-card "Customer 3587739: [PERSON_NAME] [EMAIL_ADDRESS][DOMAIN_NAME] Customer Shipping …" at bounding box center [381, 285] width 763 height 1530
click at [731, 314] on mat-icon "delete" at bounding box center [736, 314] width 17 height 17
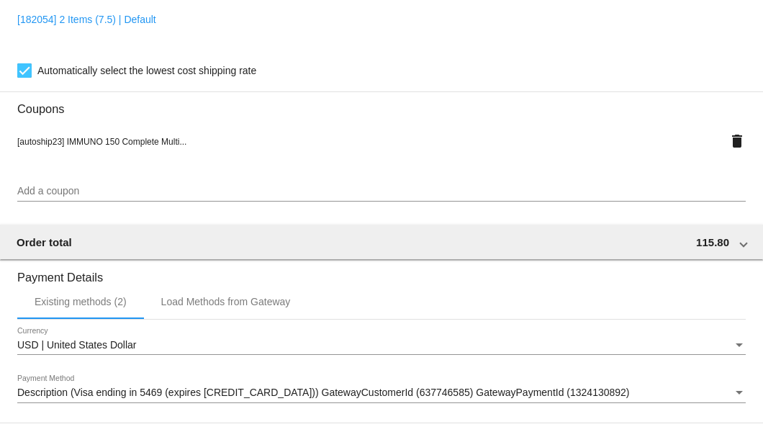
scroll to position [1389, 0]
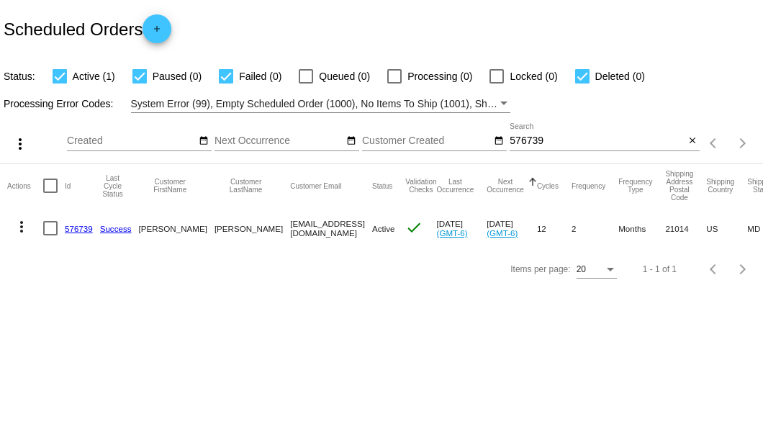
click at [561, 142] on input "576739" at bounding box center [596, 141] width 175 height 12
type input "5"
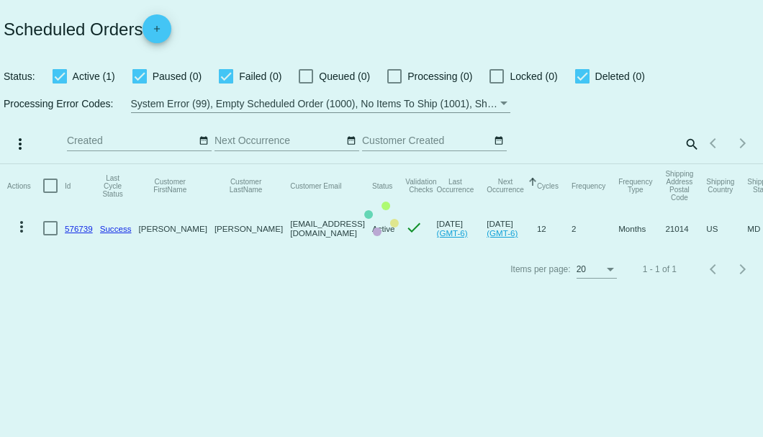
click at [691, 164] on mat-table "Actions Id Last Cycle Status Customer FirstName Customer LastName Customer Emai…" at bounding box center [381, 206] width 763 height 85
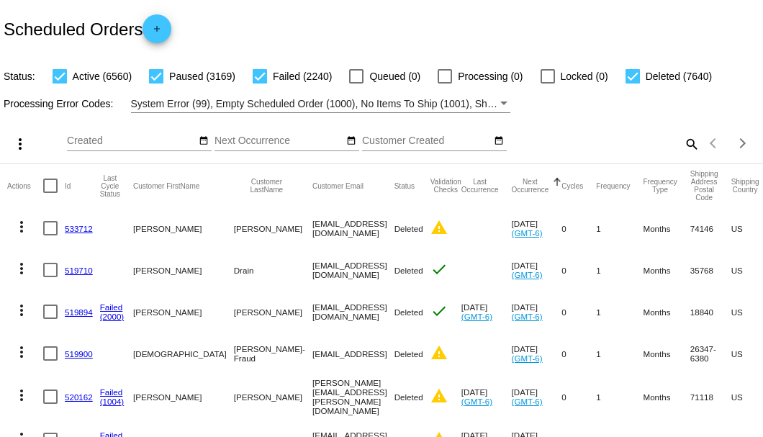
click at [684, 155] on mat-icon "search" at bounding box center [690, 143] width 17 height 22
click at [591, 147] on input "Search" at bounding box center [604, 141] width 190 height 12
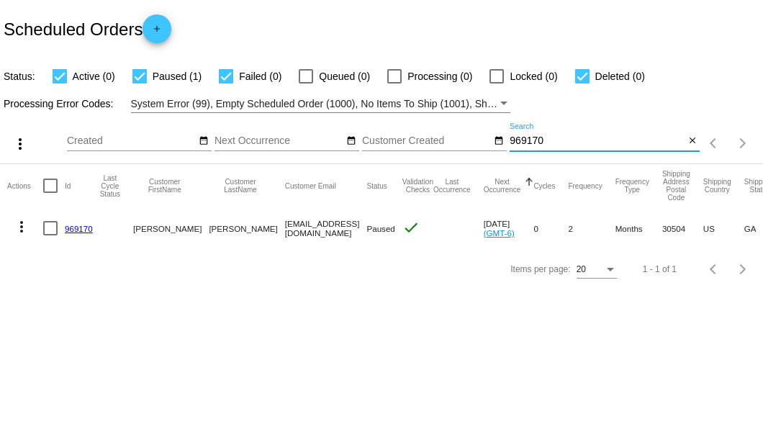
type input "969170"
click at [69, 230] on link "969170" at bounding box center [79, 228] width 28 height 9
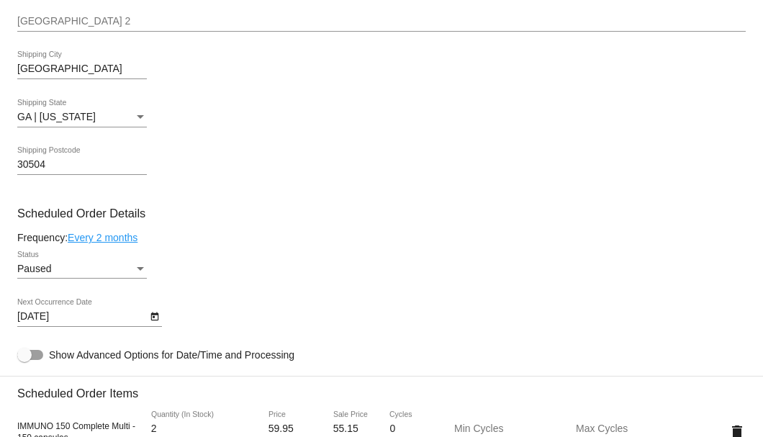
scroll to position [576, 0]
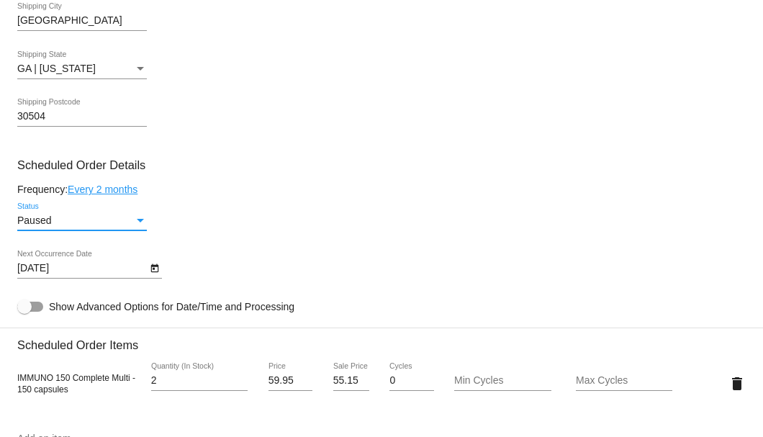
click at [140, 221] on div "Status" at bounding box center [140, 221] width 7 height 4
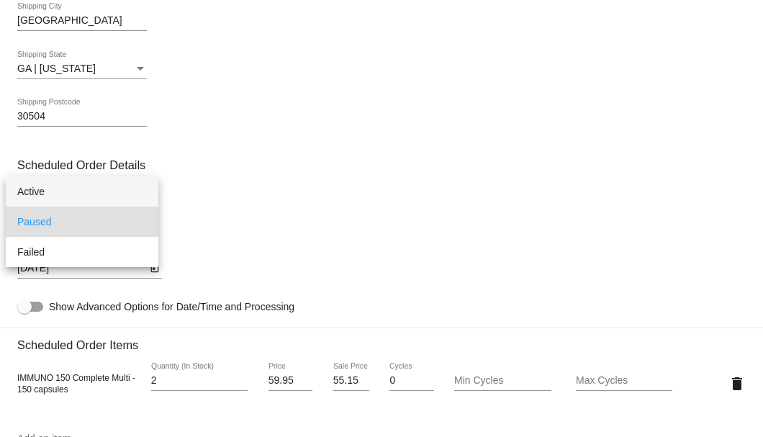
click at [39, 193] on span "Active" at bounding box center [82, 191] width 130 height 30
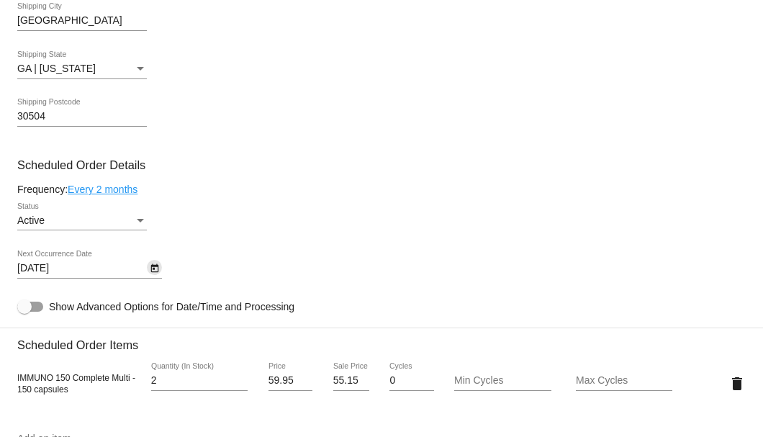
click at [155, 272] on icon "Open calendar" at bounding box center [155, 268] width 10 height 17
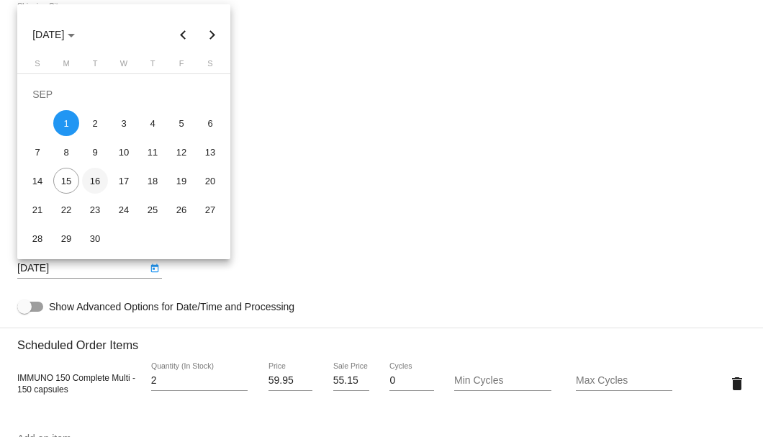
click at [91, 181] on div "16" at bounding box center [95, 181] width 26 height 26
type input "[DATE]"
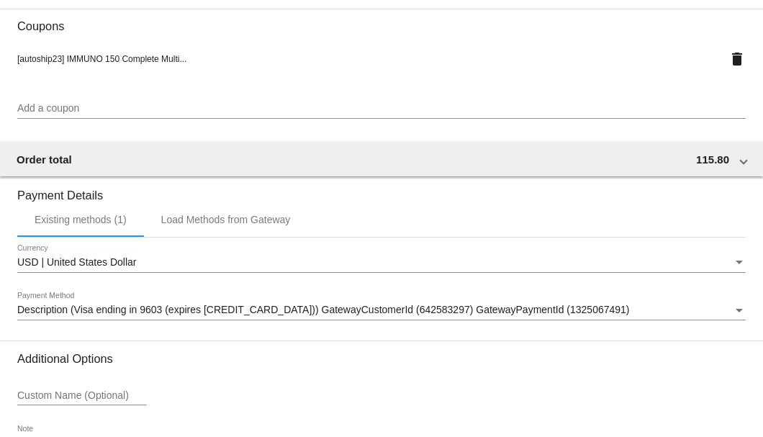
scroll to position [1259, 0]
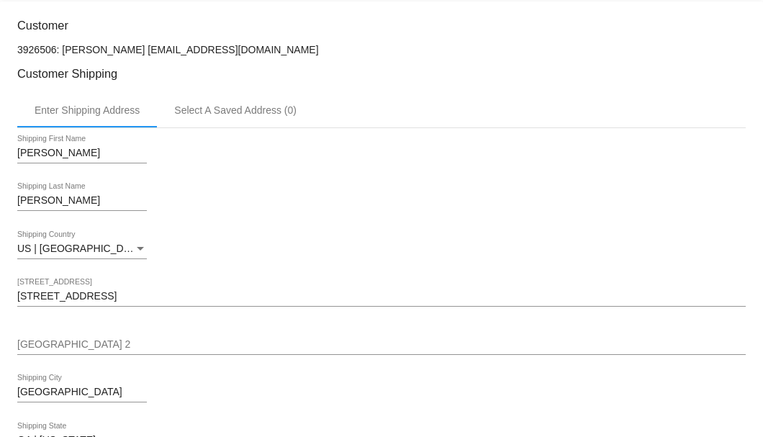
scroll to position [0, 0]
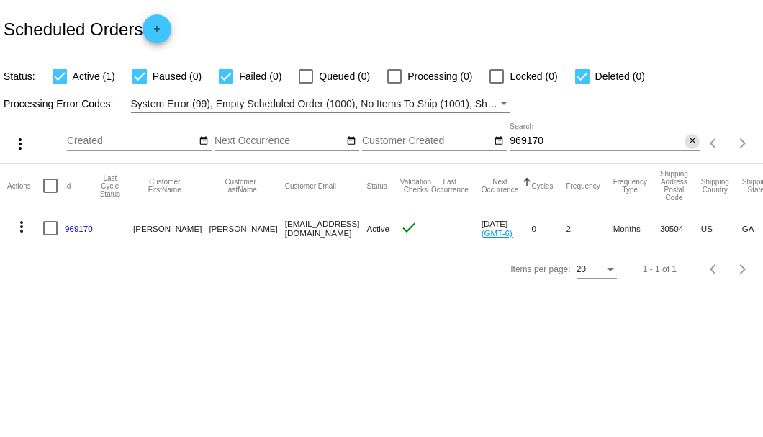
click at [694, 142] on mat-icon "close" at bounding box center [692, 141] width 10 height 12
click at [694, 142] on mat-icon "search" at bounding box center [690, 143] width 17 height 22
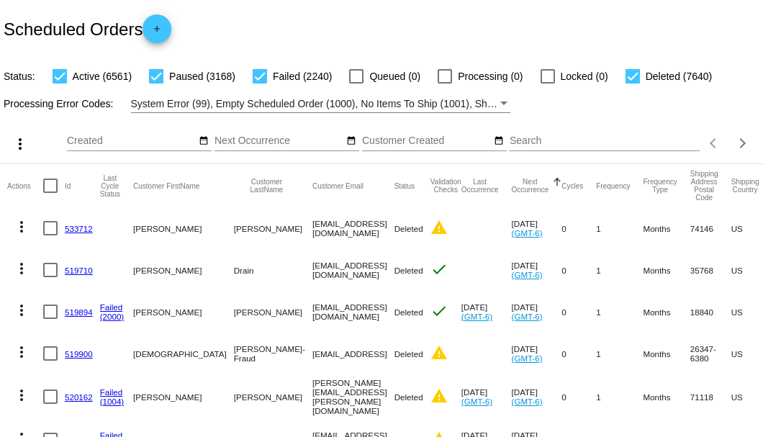
click at [517, 147] on input "Search" at bounding box center [604, 141] width 190 height 12
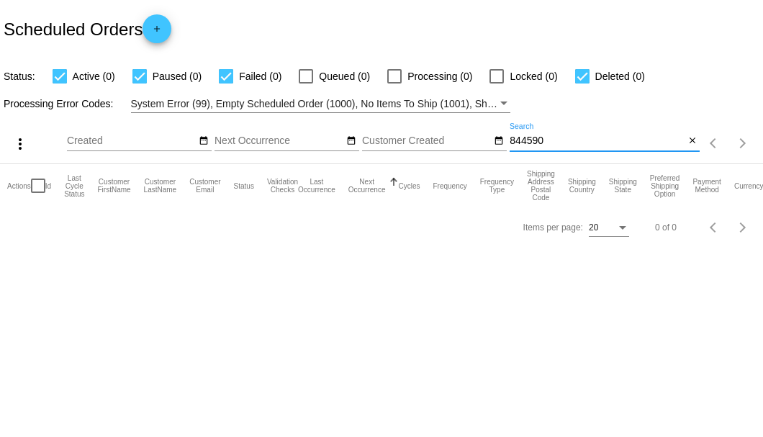
type input "844590"
drag, startPoint x: 591, startPoint y: 140, endPoint x: 471, endPoint y: 141, distance: 120.2
click at [471, 141] on div "more_vert Sep Jan Feb Mar [DATE]" at bounding box center [381, 138] width 763 height 51
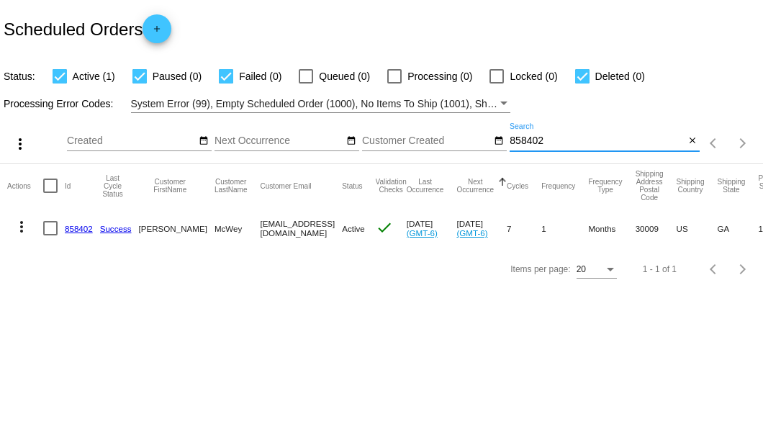
type input "858402"
click at [78, 229] on link "858402" at bounding box center [79, 228] width 28 height 9
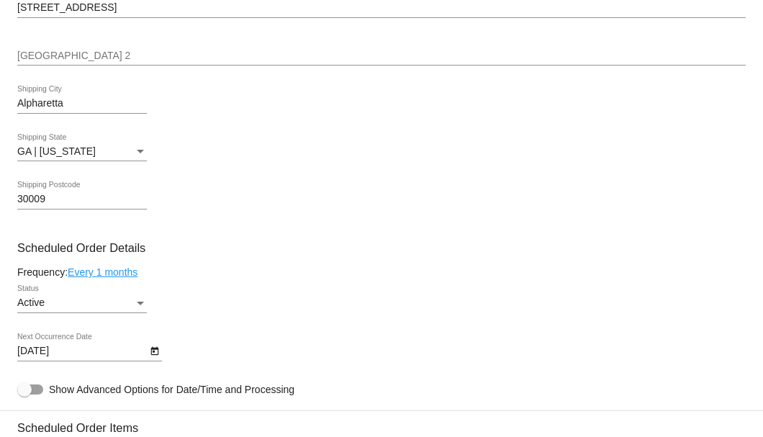
scroll to position [720, 0]
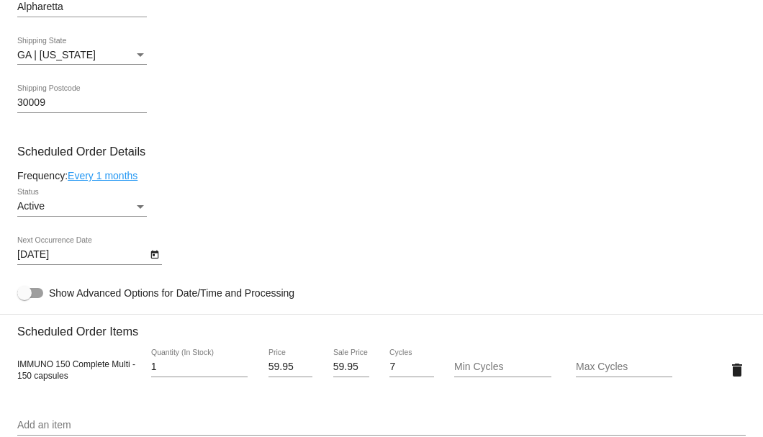
click at [99, 211] on div "Active" at bounding box center [75, 207] width 117 height 12
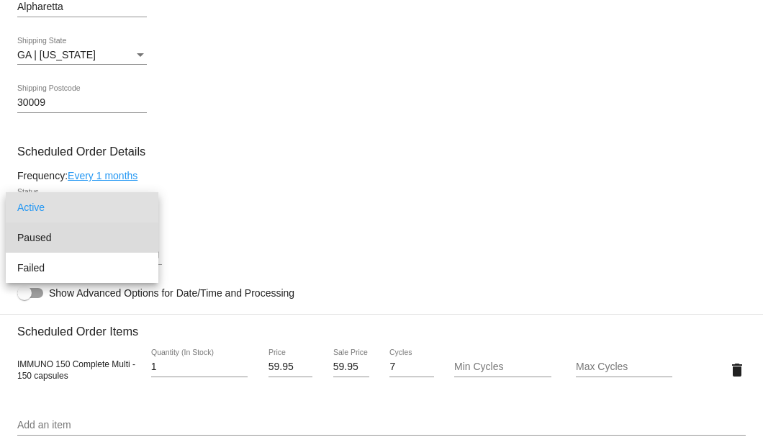
click at [52, 237] on span "Paused" at bounding box center [82, 237] width 130 height 30
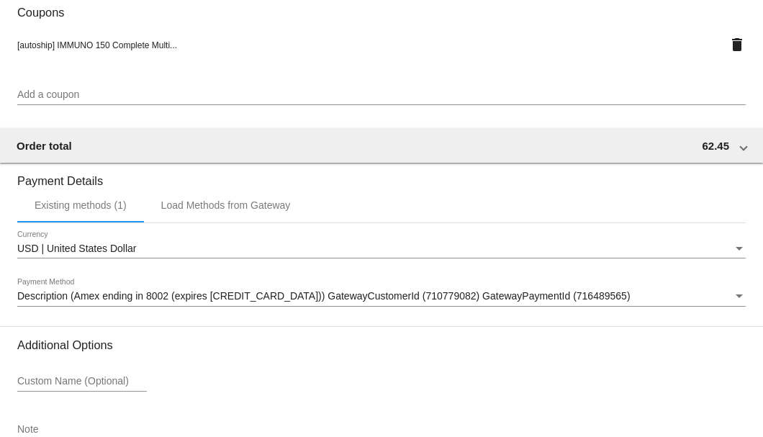
scroll to position [1389, 0]
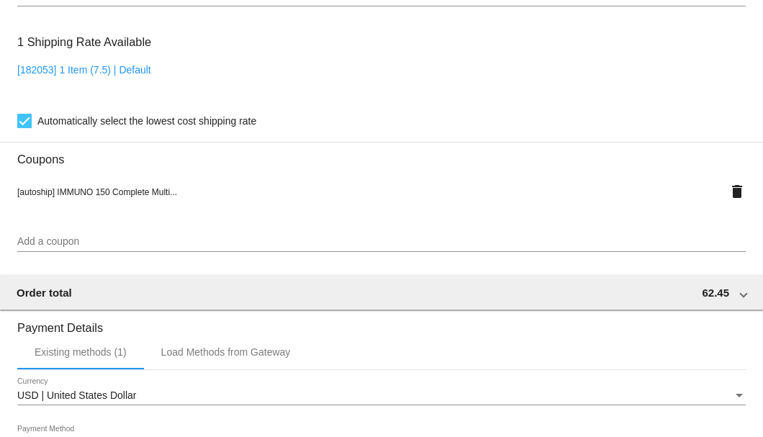
scroll to position [909, 0]
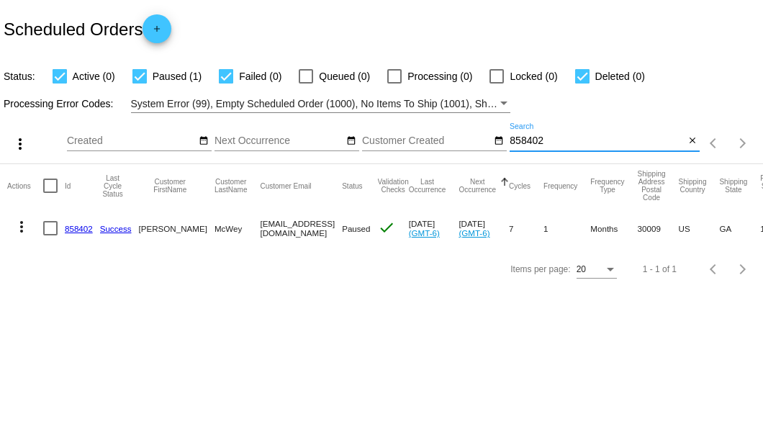
drag, startPoint x: 550, startPoint y: 140, endPoint x: 509, endPoint y: 145, distance: 42.0
click at [509, 145] on div "more_vert Sep Jan Feb Mar [DATE]" at bounding box center [381, 138] width 763 height 51
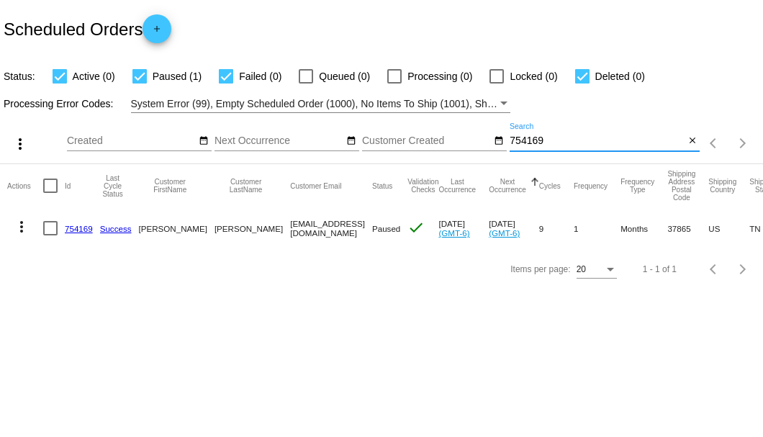
type input "754169"
click at [53, 232] on div at bounding box center [50, 228] width 14 height 14
click at [50, 235] on input "checkbox" at bounding box center [50, 235] width 1 height 1
checkbox input "true"
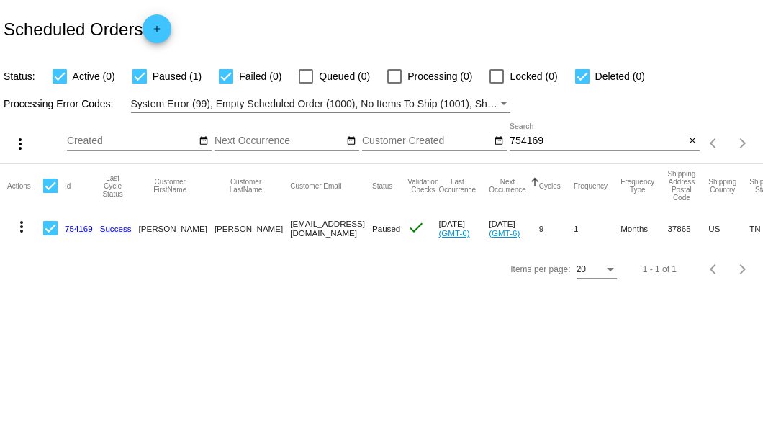
click at [17, 229] on mat-icon "more_vert" at bounding box center [21, 226] width 17 height 17
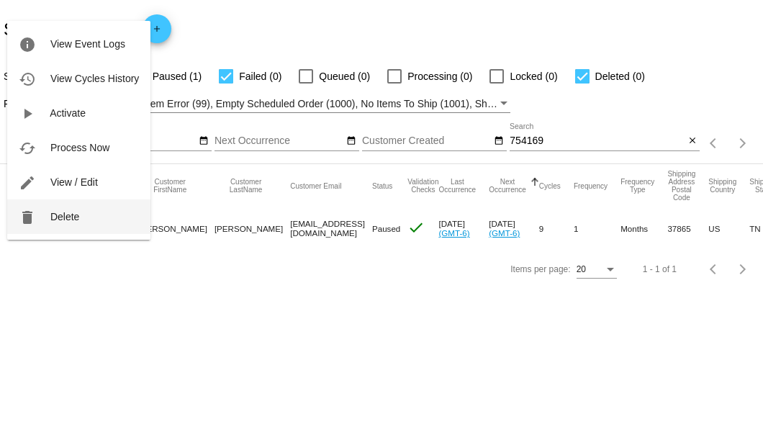
click at [60, 219] on span "Delete" at bounding box center [64, 217] width 29 height 12
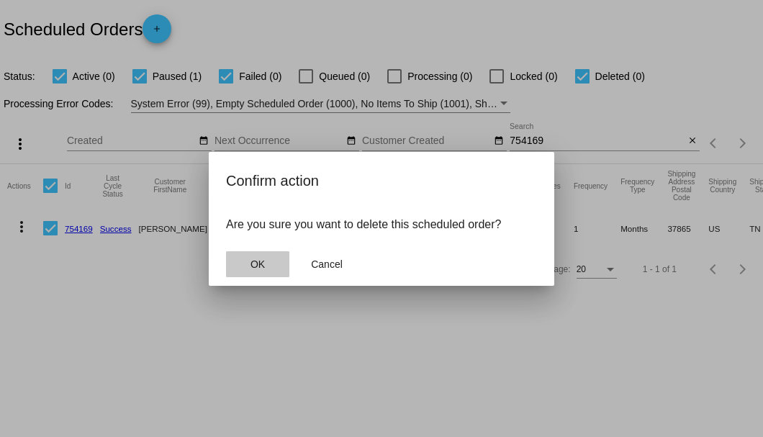
click at [263, 265] on span "OK" at bounding box center [257, 264] width 14 height 12
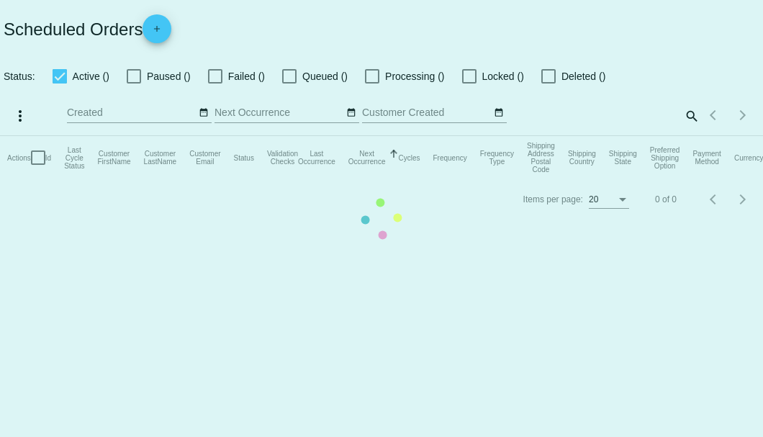
checkbox input "true"
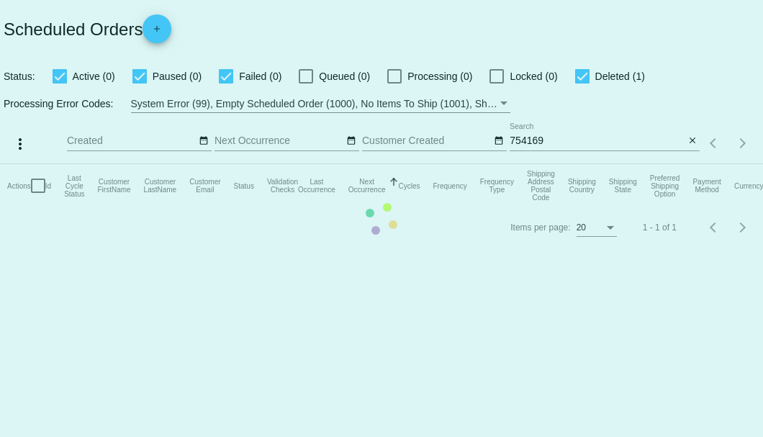
click at [551, 164] on mat-table "Actions Id Last Cycle Status Customer FirstName Customer LastName Customer Emai…" at bounding box center [381, 185] width 763 height 43
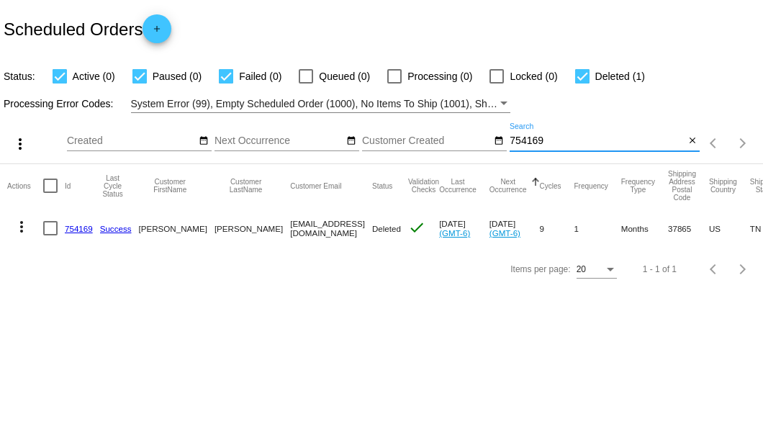
drag, startPoint x: 551, startPoint y: 140, endPoint x: 486, endPoint y: 140, distance: 64.8
click at [486, 140] on div "more_vert Sep Jan Feb Mar [DATE]" at bounding box center [381, 138] width 763 height 51
type input "738209"
click at [73, 227] on link "738209" at bounding box center [79, 228] width 28 height 9
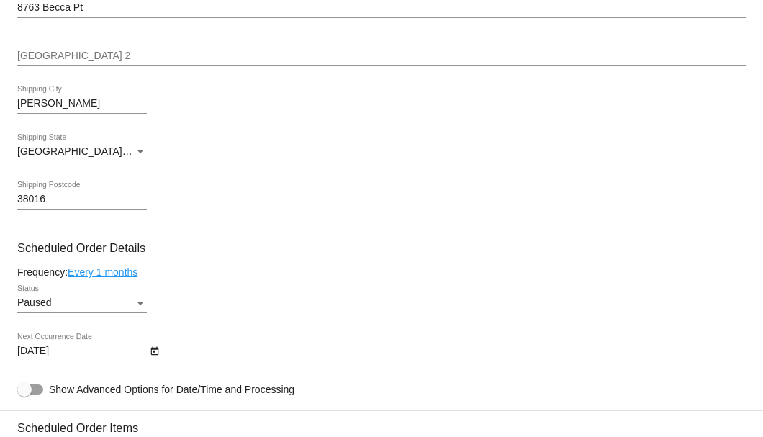
scroll to position [671, 0]
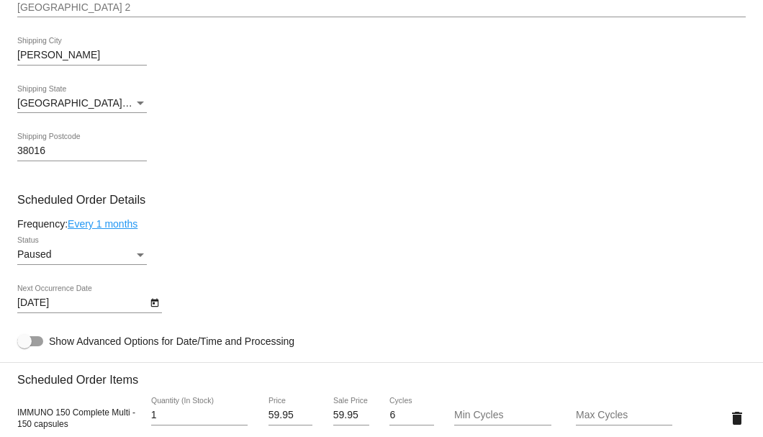
click at [140, 253] on div "Status" at bounding box center [140, 255] width 7 height 4
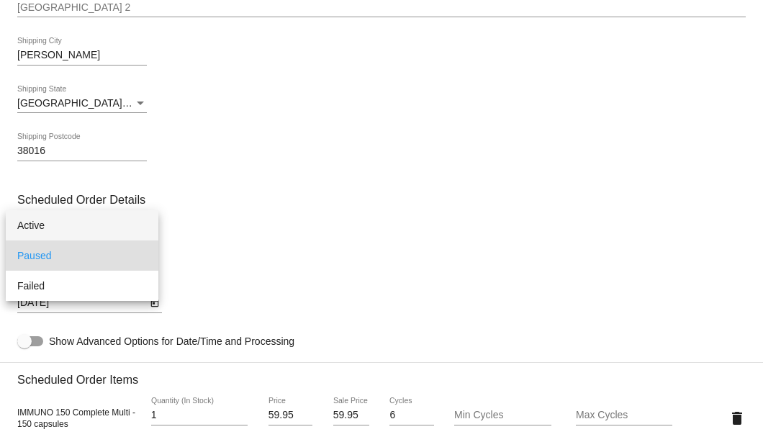
click at [46, 225] on span "Active" at bounding box center [82, 225] width 130 height 30
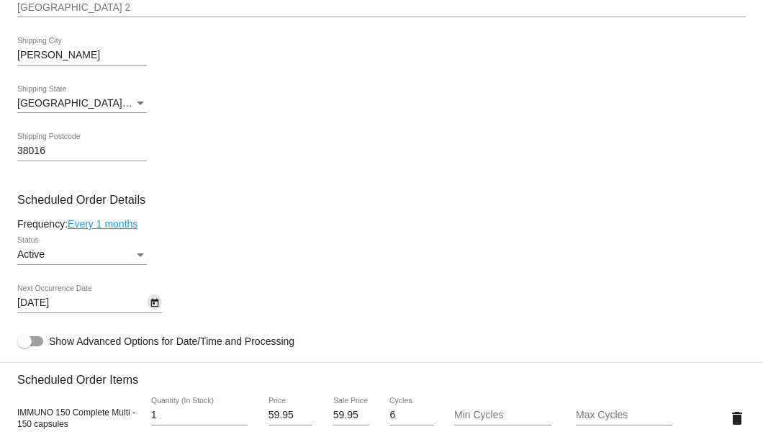
click at [155, 302] on icon "Open calendar" at bounding box center [155, 302] width 10 height 17
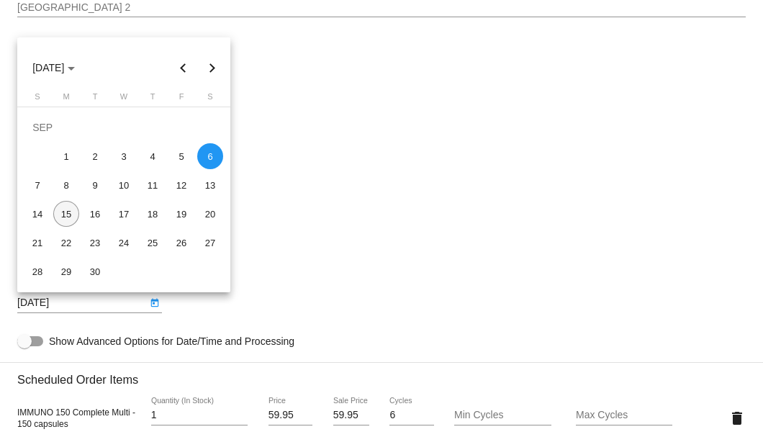
click at [71, 217] on div "15" at bounding box center [66, 214] width 26 height 26
type input "[DATE]"
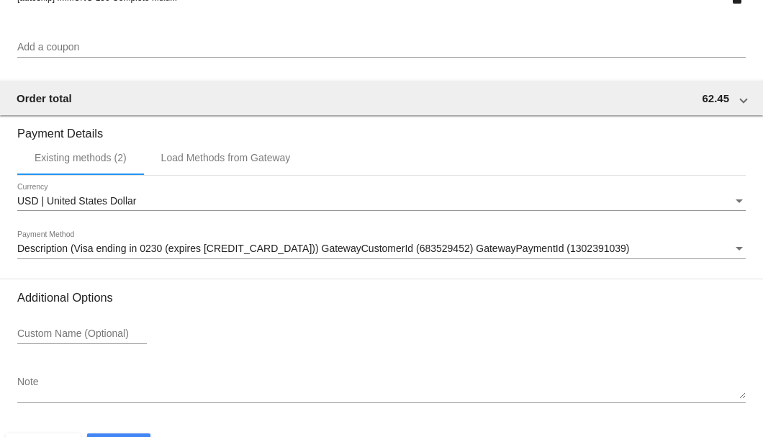
scroll to position [1389, 0]
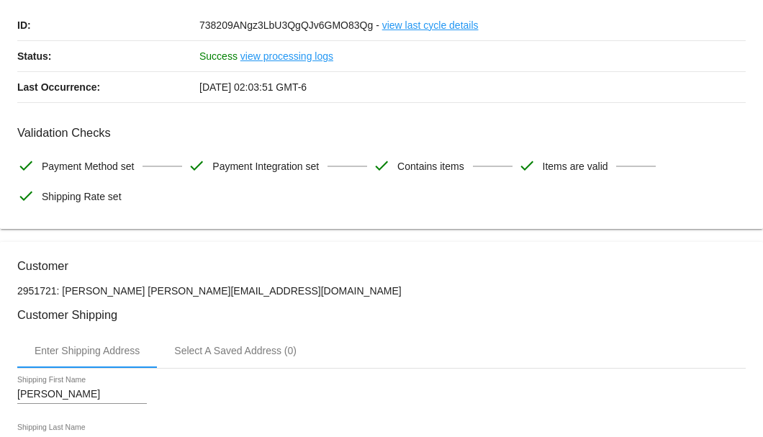
scroll to position [0, 0]
